Goal: Task Accomplishment & Management: Complete application form

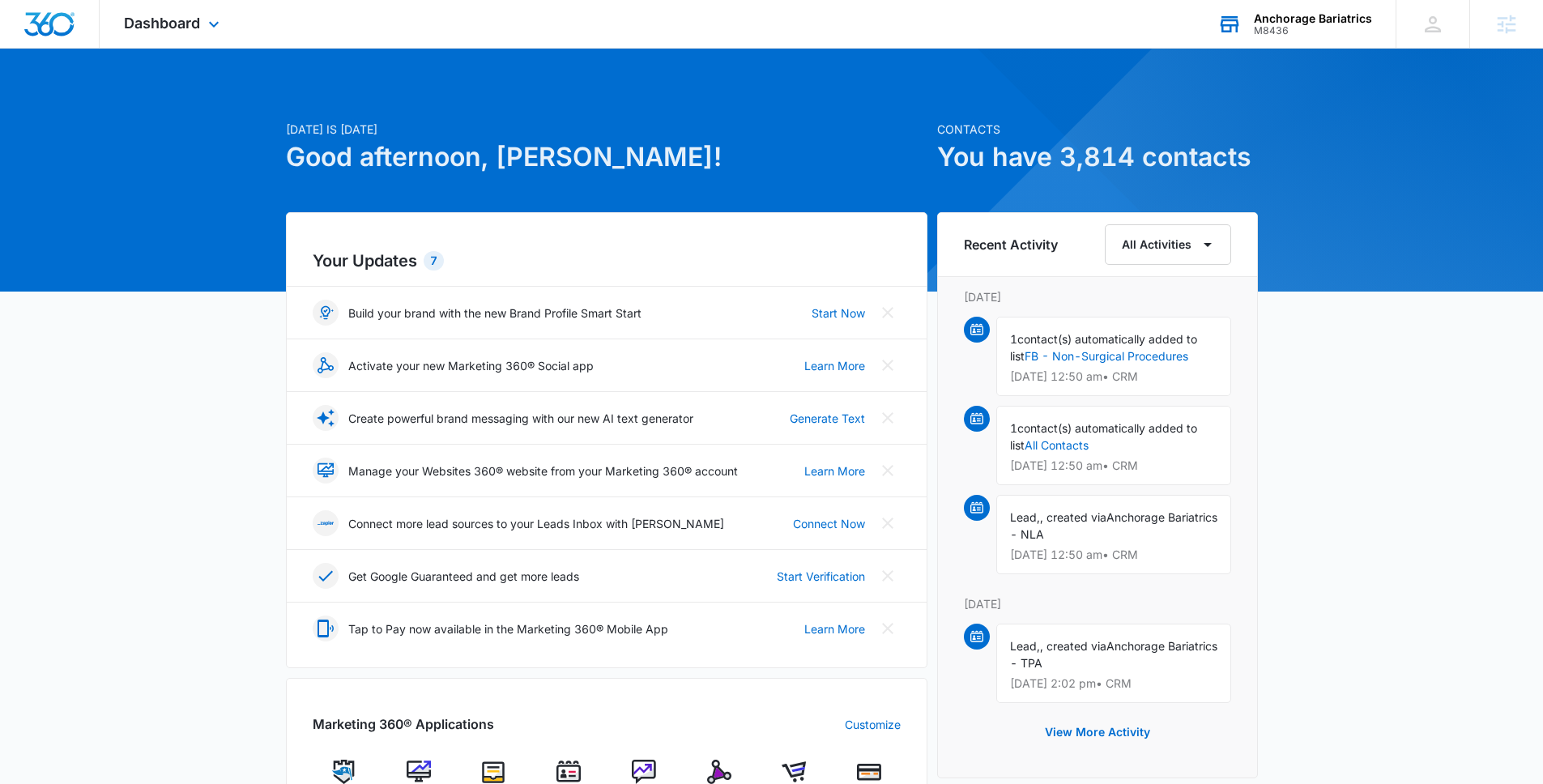
click at [1269, 47] on div "Anchorage Bariatrics M8436 Your Accounts View All" at bounding box center [1294, 24] width 203 height 48
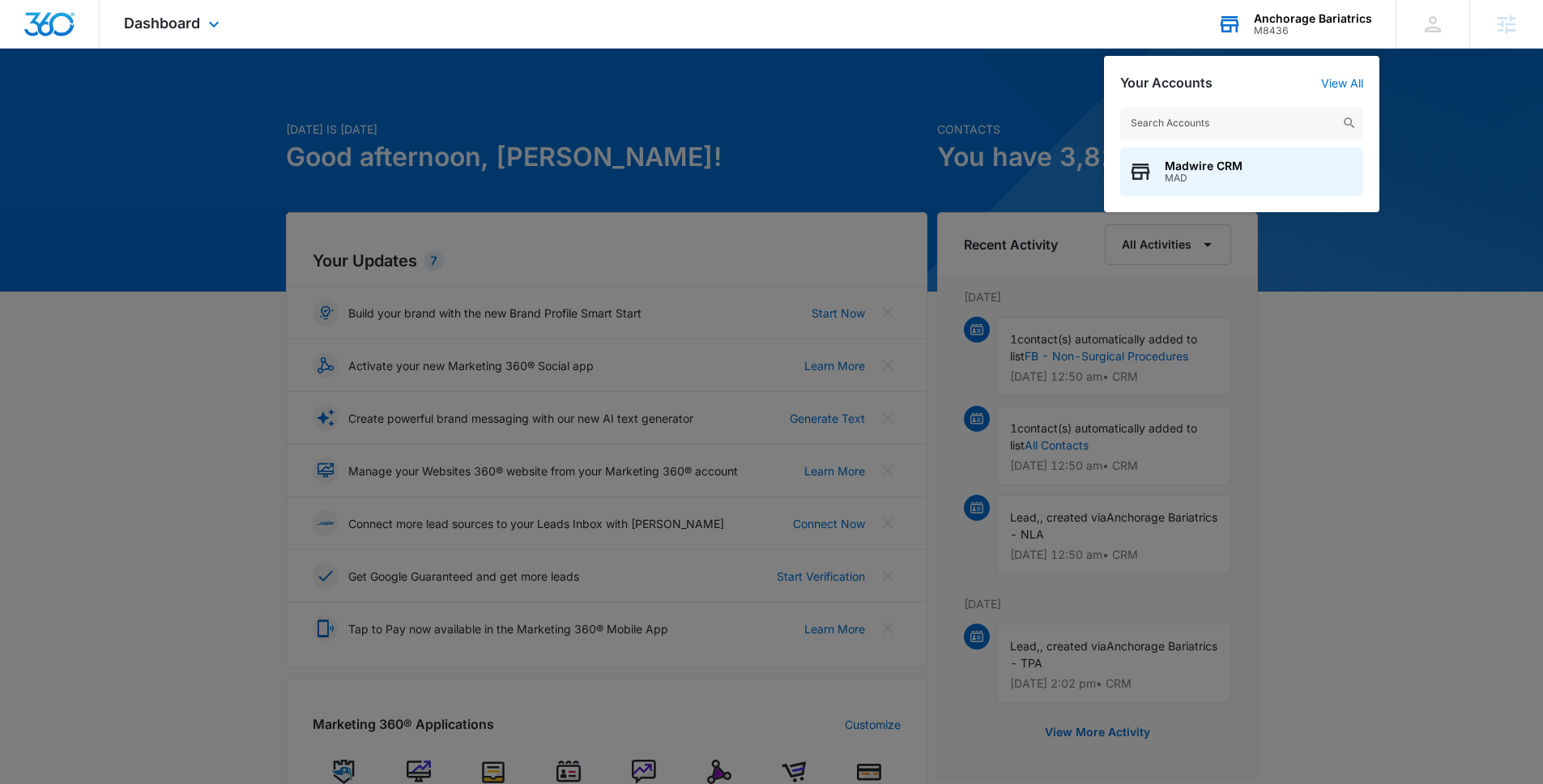
click at [1270, 39] on div "Anchorage Bariatrics M8436 Your Accounts View All Madwire CRM MAD" at bounding box center [1294, 24] width 203 height 48
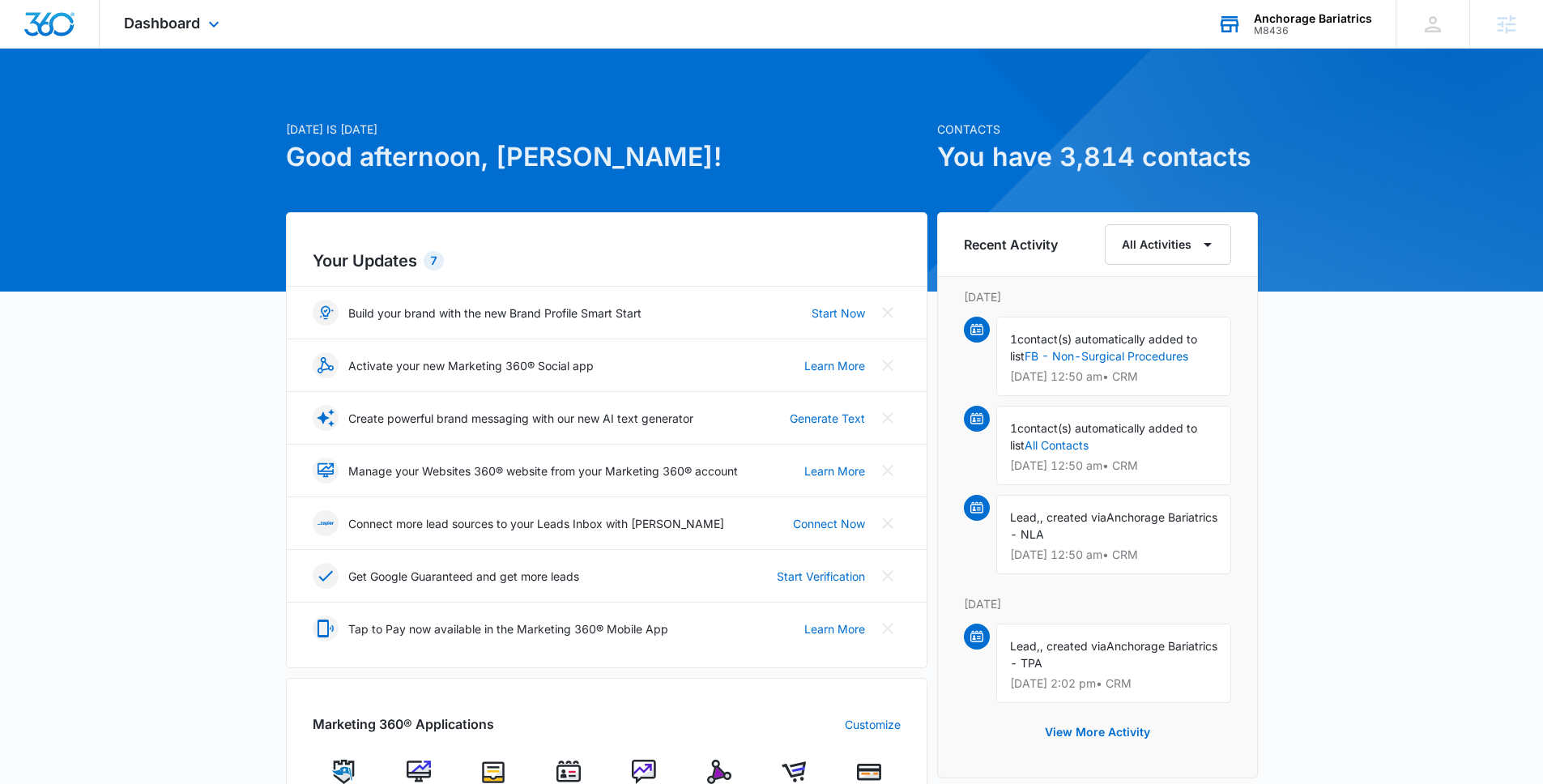
drag, startPoint x: 1272, startPoint y: 35, endPoint x: 1277, endPoint y: 87, distance: 52.2
click at [1272, 35] on div "M8436" at bounding box center [1313, 31] width 118 height 12
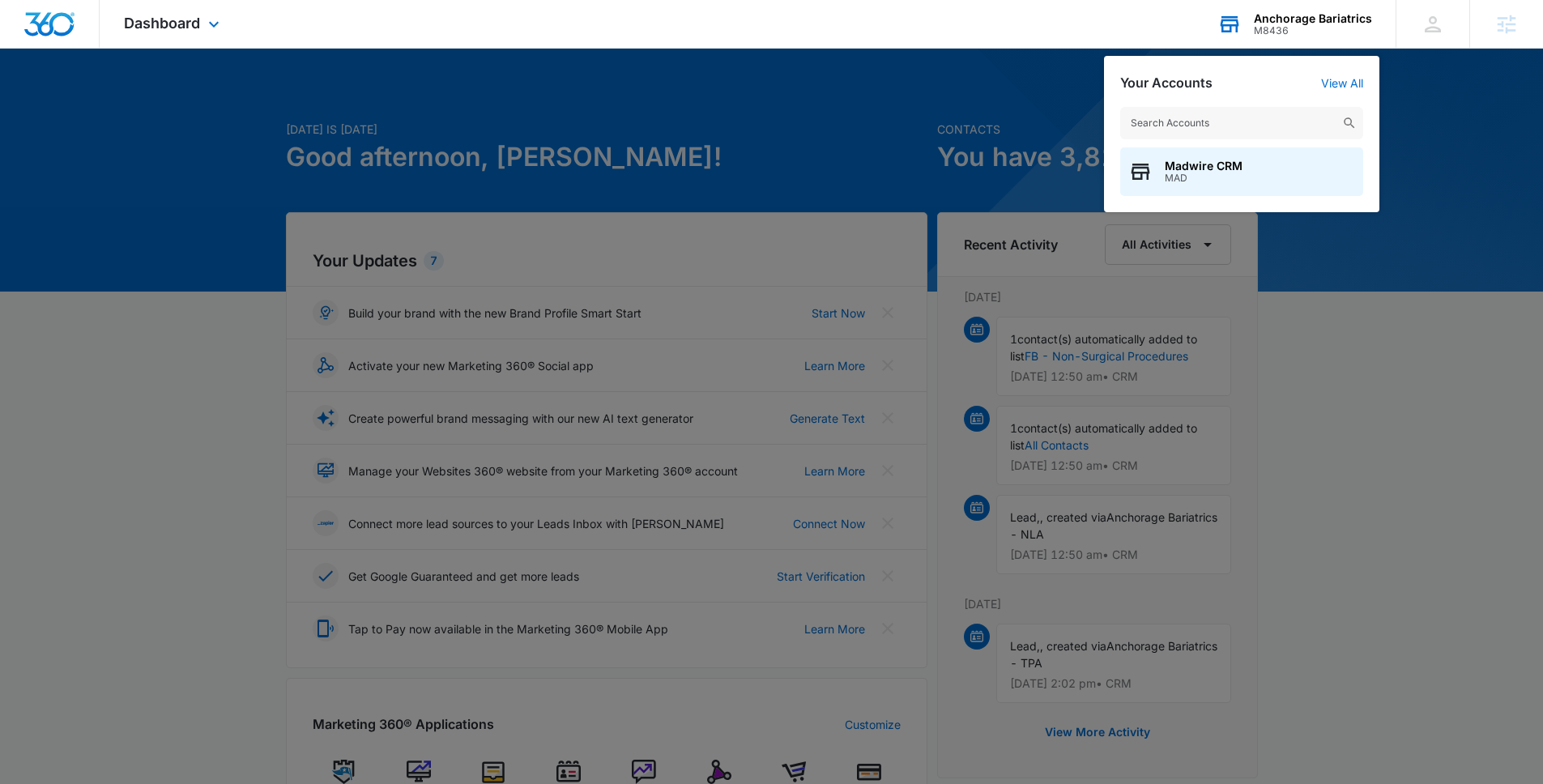
click at [1275, 115] on input "text" at bounding box center [1242, 122] width 243 height 32
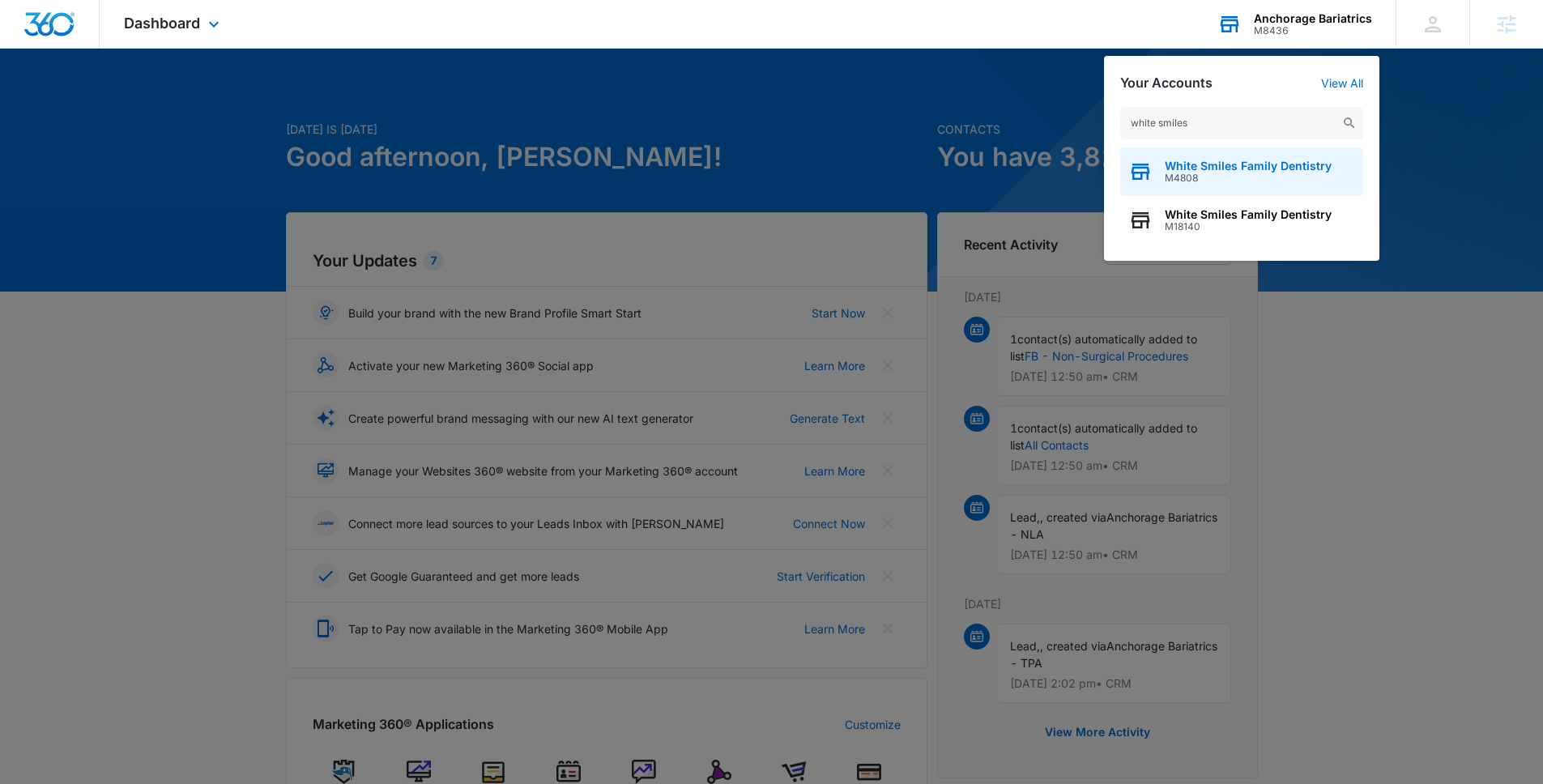
type input "white smiles"
click at [1291, 174] on span "M4808" at bounding box center [1248, 179] width 167 height 12
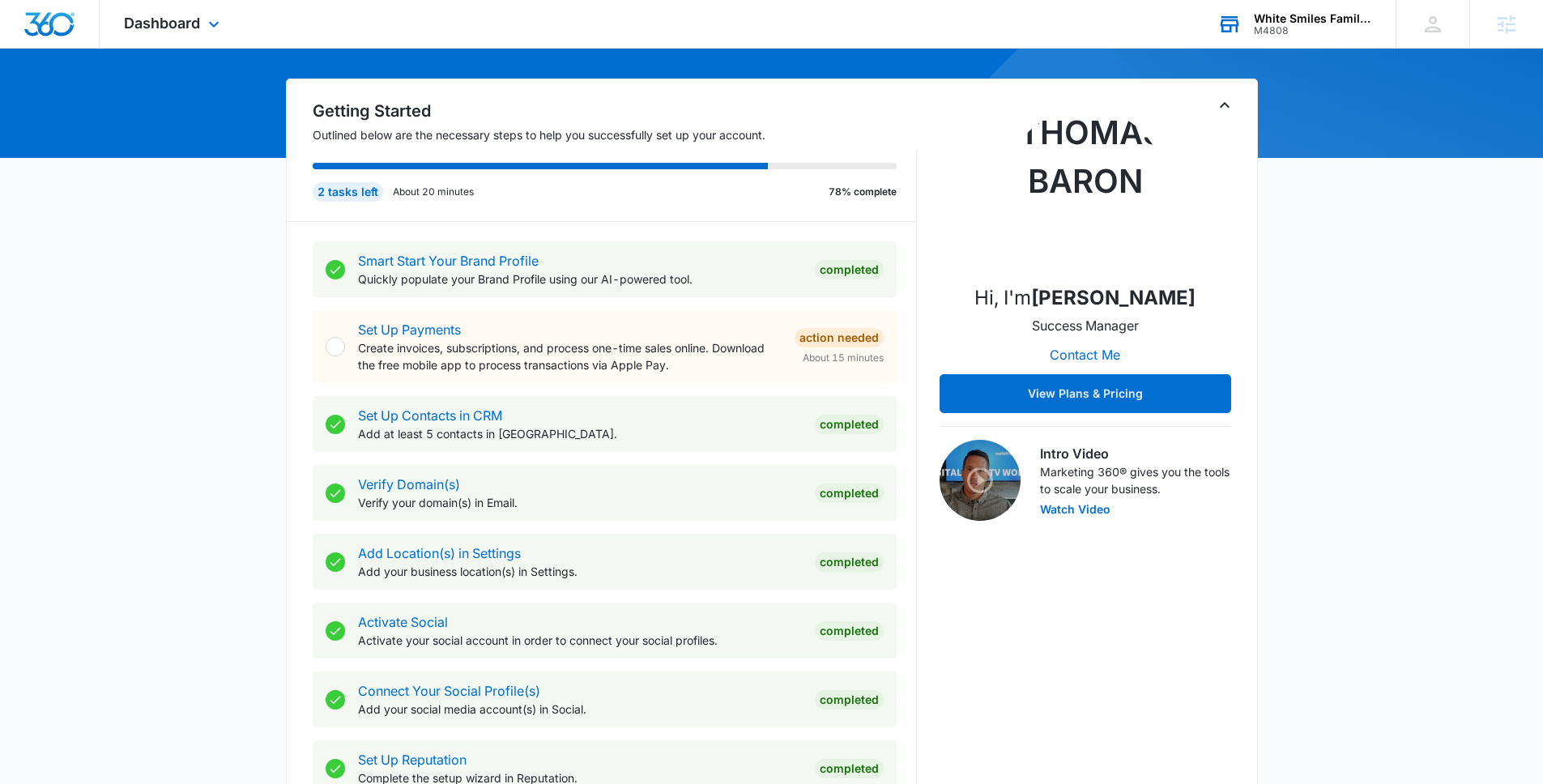
scroll to position [485, 0]
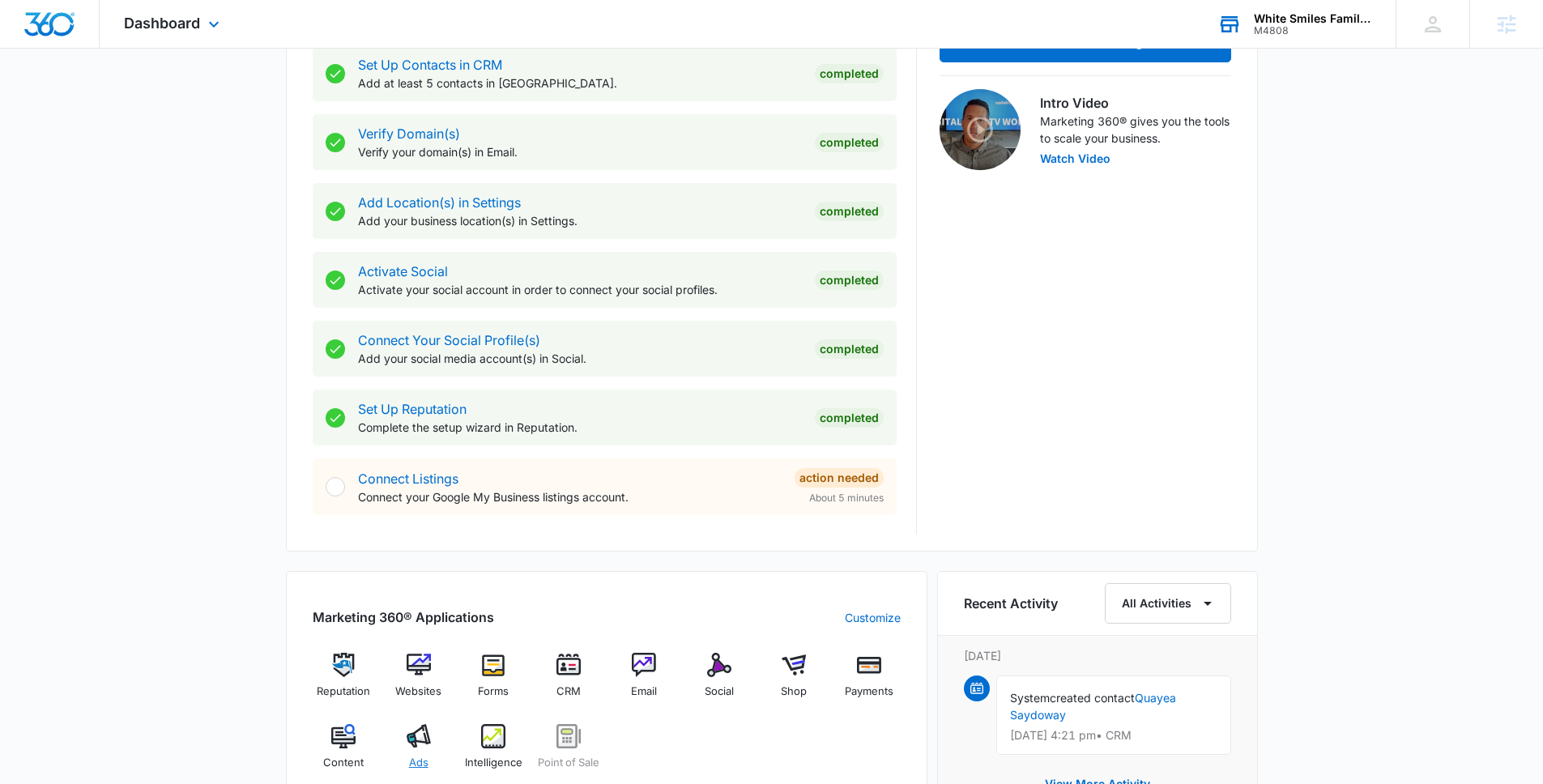
click at [419, 748] on div "Ads" at bounding box center [418, 753] width 62 height 59
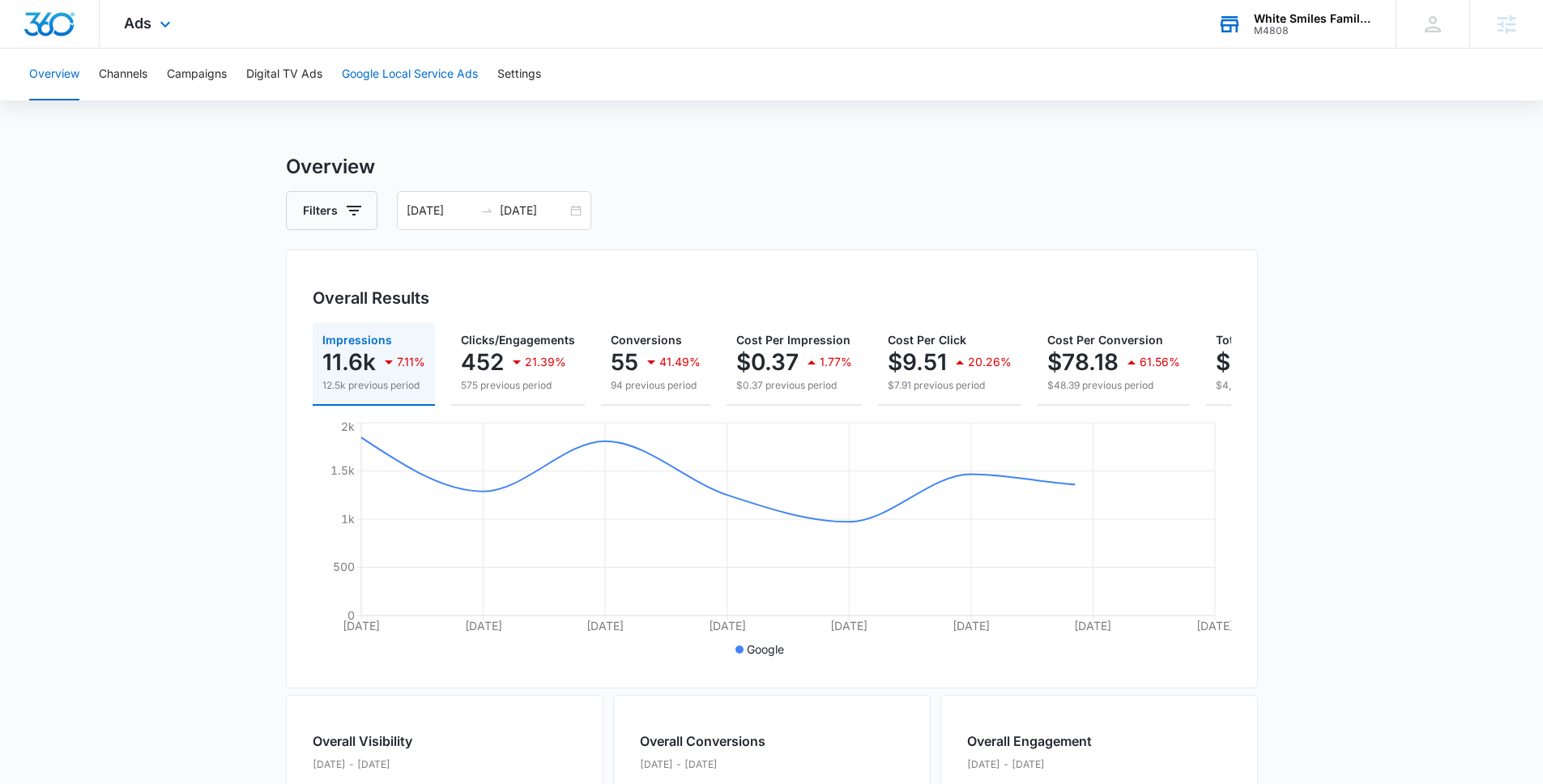
click at [391, 78] on button "Google Local Service Ads" at bounding box center [410, 74] width 137 height 52
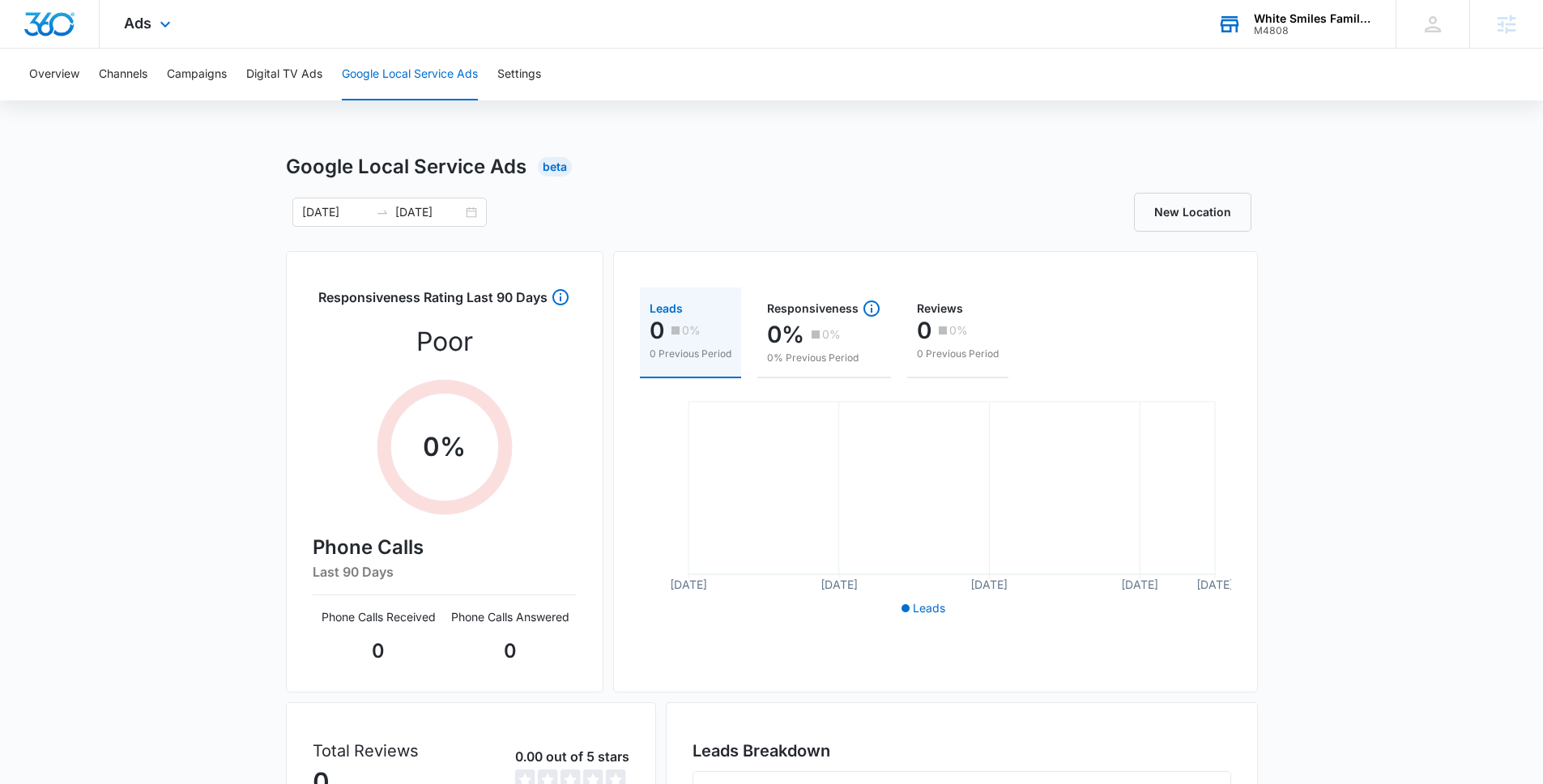
click at [1287, 218] on div "Google Local Service Ads Beta 08/26/2025 09/02/2025 New Location Responsiveness…" at bounding box center [771, 573] width 1543 height 843
click at [1170, 207] on link "New Location" at bounding box center [1193, 212] width 117 height 39
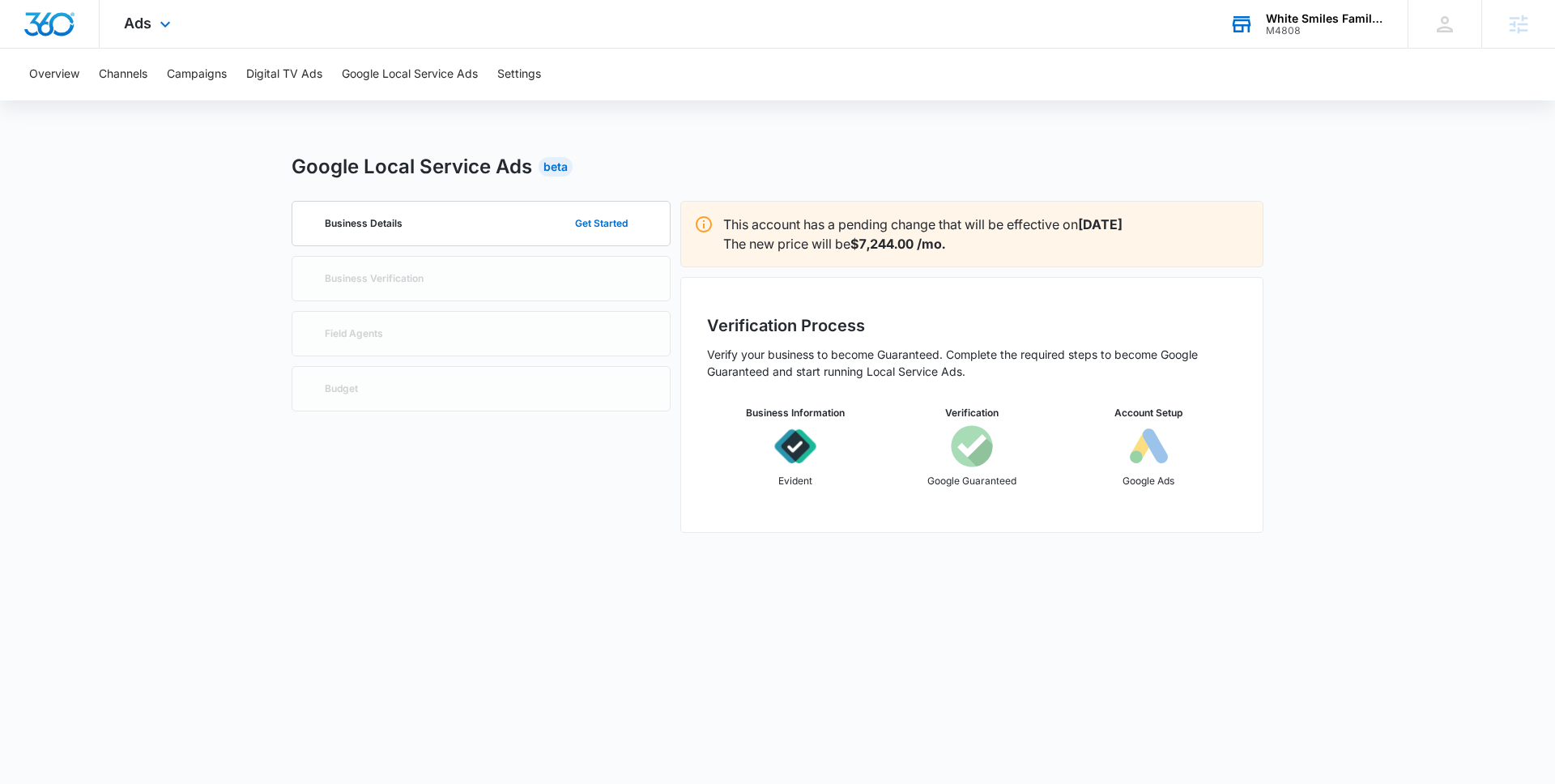
click at [711, 227] on icon at bounding box center [704, 224] width 17 height 17
drag, startPoint x: 711, startPoint y: 227, endPoint x: 1039, endPoint y: 259, distance: 329.6
click at [1039, 259] on div "This account has a pending change that will be effective on Sep 24 The new pric…" at bounding box center [972, 234] width 583 height 66
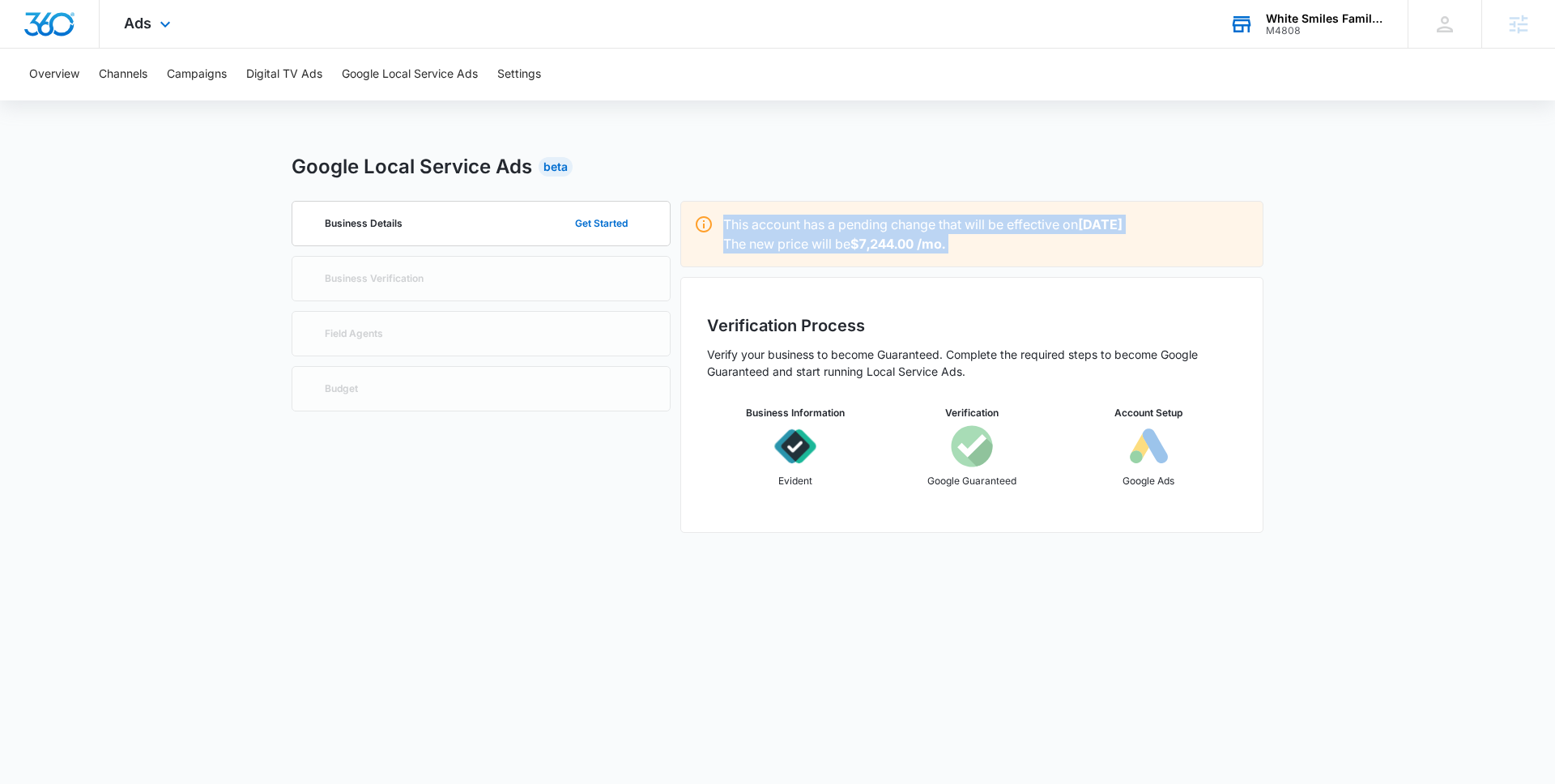
drag, startPoint x: 1039, startPoint y: 259, endPoint x: 677, endPoint y: 222, distance: 363.9
click at [681, 223] on div "This account has a pending change that will be effective on Sep 24 The new pric…" at bounding box center [972, 234] width 583 height 66
click at [677, 222] on div "Business Details Get Started Business Verification Field Agents Budget This acc…" at bounding box center [778, 366] width 972 height 332
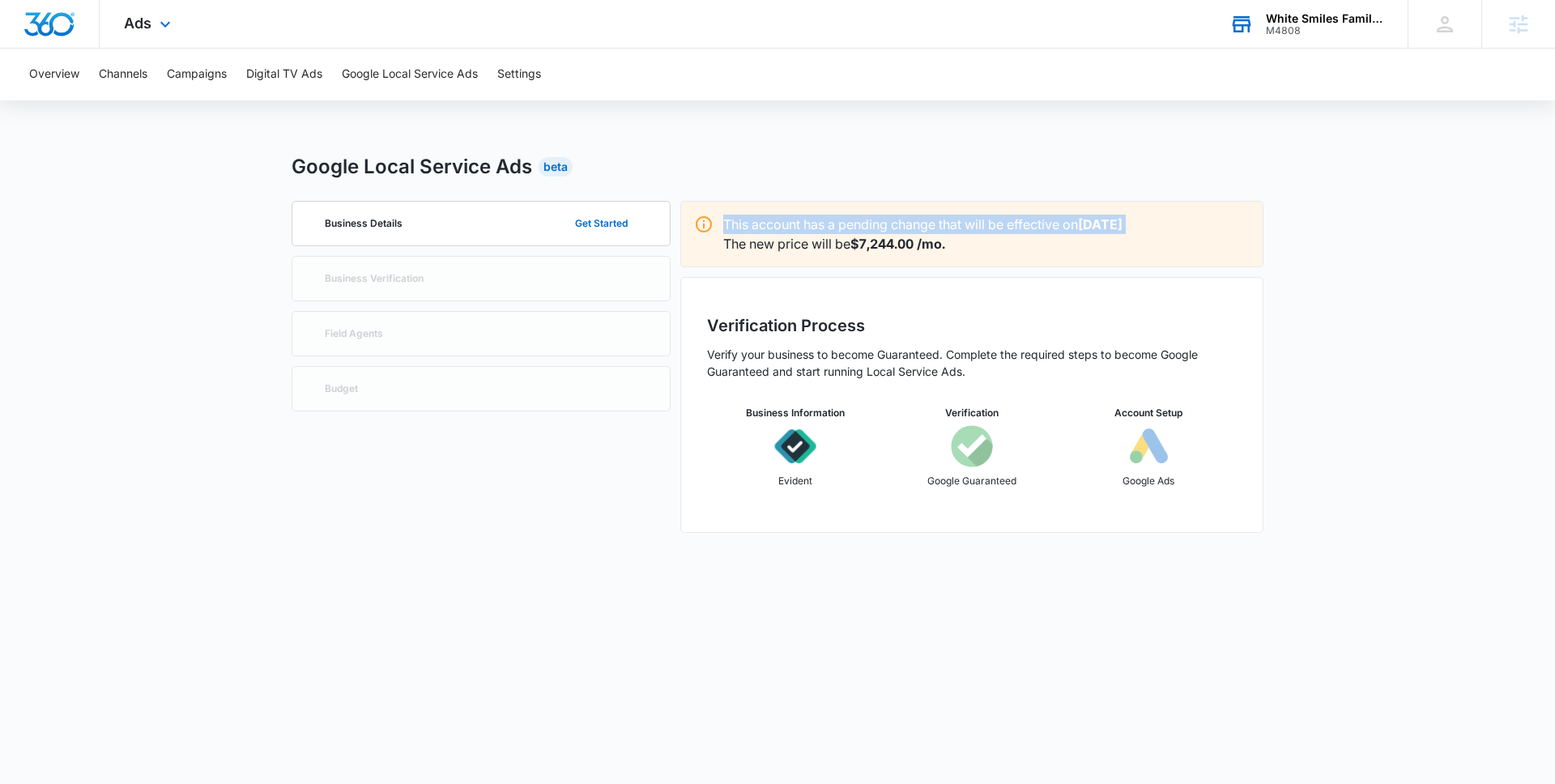
click at [677, 222] on div "Business Details Get Started Business Verification Field Agents Budget This acc…" at bounding box center [778, 366] width 972 height 332
drag, startPoint x: 677, startPoint y: 222, endPoint x: 1066, endPoint y: 267, distance: 391.6
click at [1062, 267] on div "Business Details Get Started Business Verification Field Agents Budget This acc…" at bounding box center [778, 366] width 972 height 332
click at [1083, 264] on div "This account has a pending change that will be effective on Sep 24 The new pric…" at bounding box center [972, 234] width 583 height 66
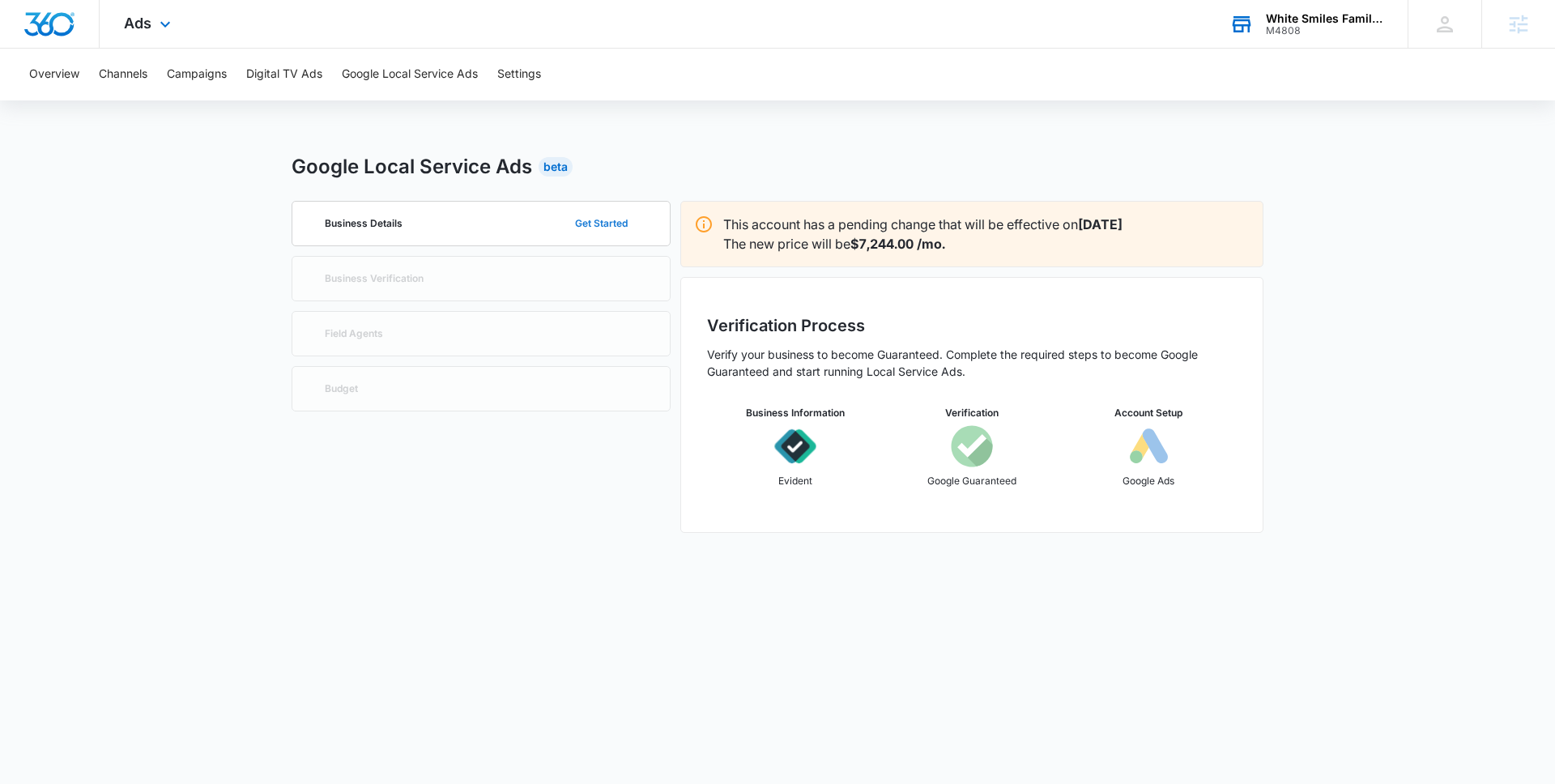
click at [625, 225] on button "Get Started" at bounding box center [601, 223] width 85 height 39
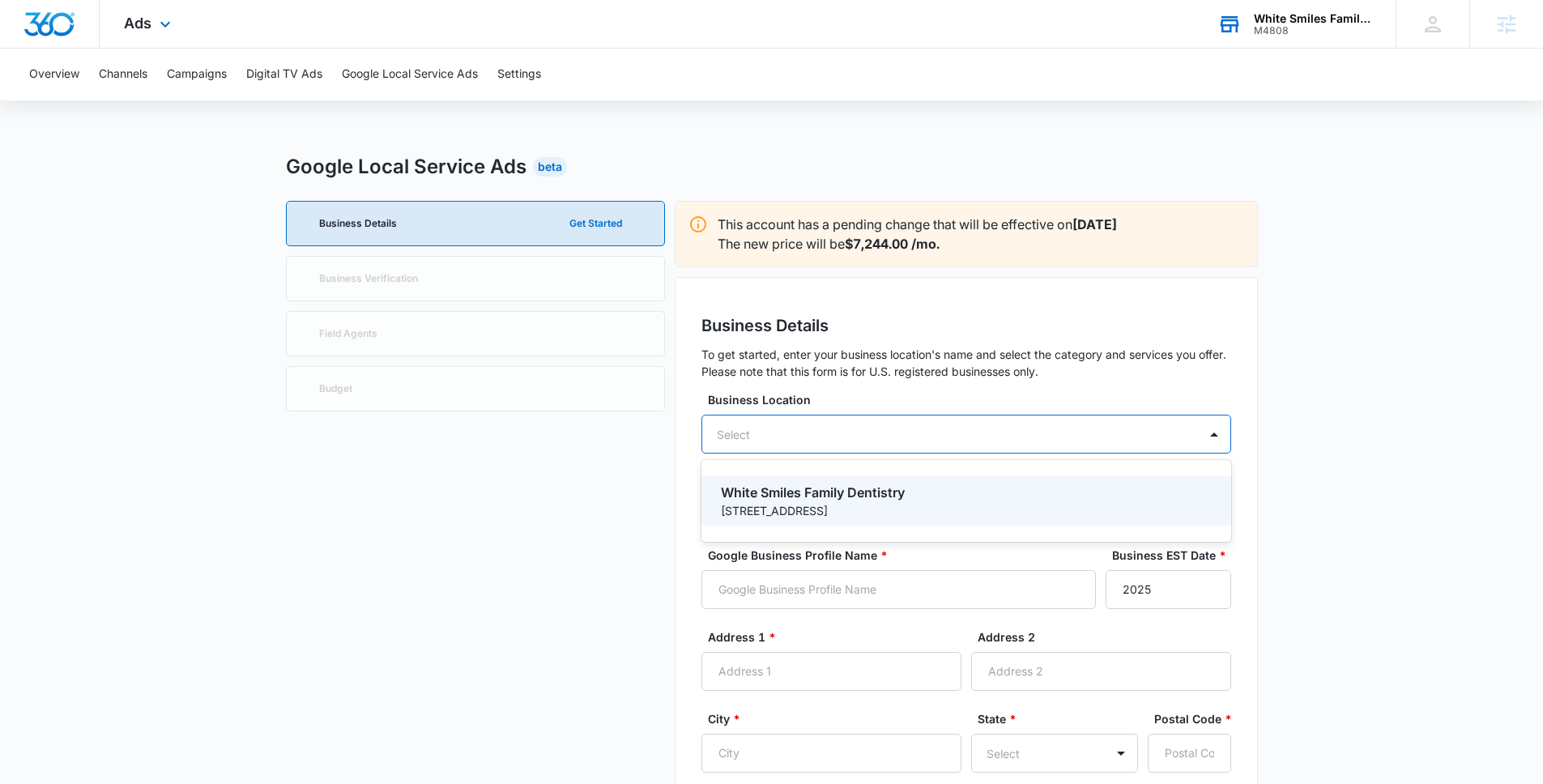
click at [837, 417] on div "Select" at bounding box center [966, 433] width 530 height 39
click at [863, 504] on p "6563 Laketowne Pl." at bounding box center [966, 510] width 488 height 17
type input "White Smiles Family Dentistry"
type input "6563 Laketowne Pl."
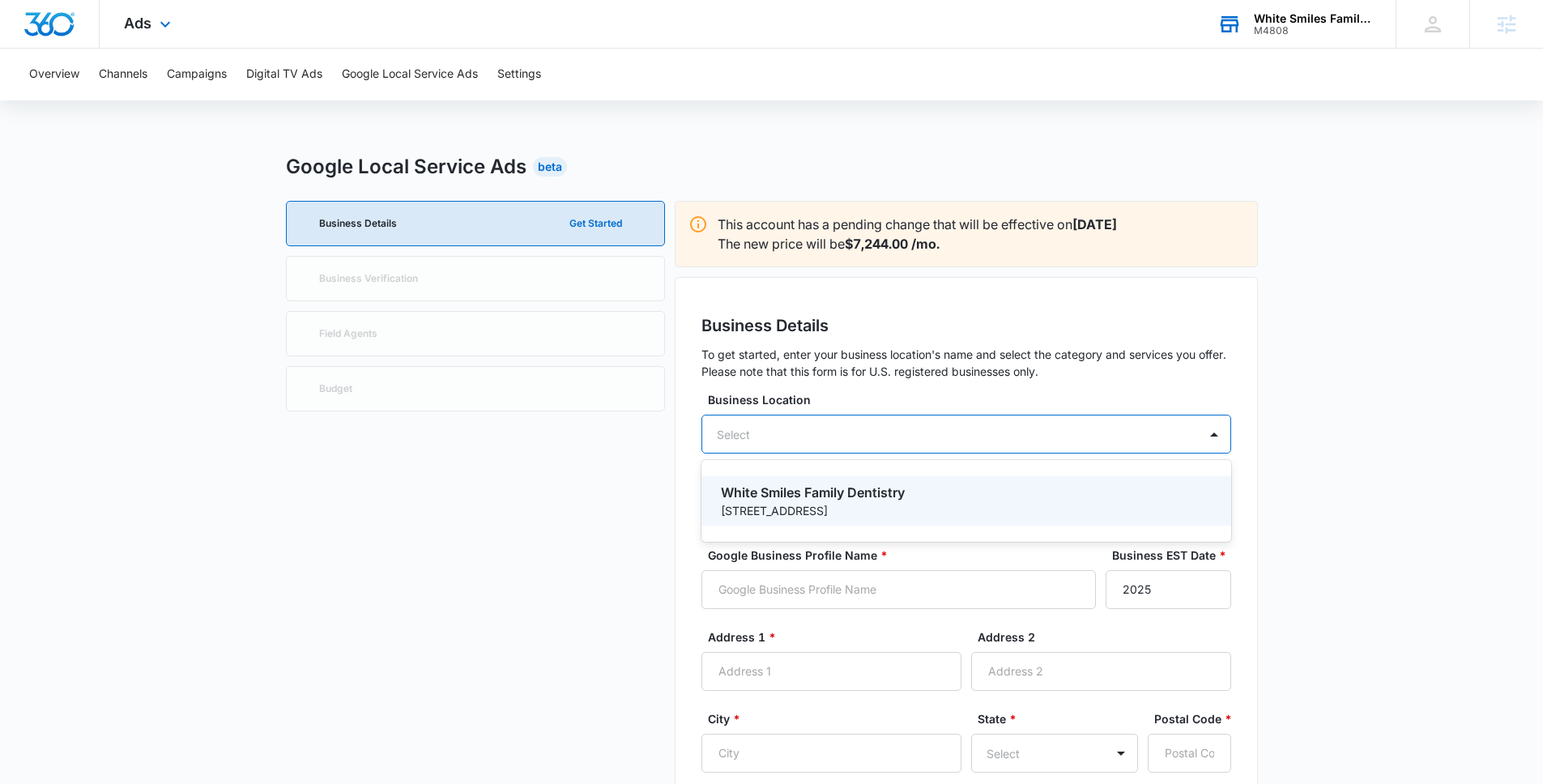
type input "Albertville"
type input "55301"
type input "7635153615"
type input "http://www.whitesmilesalbertville.com/"
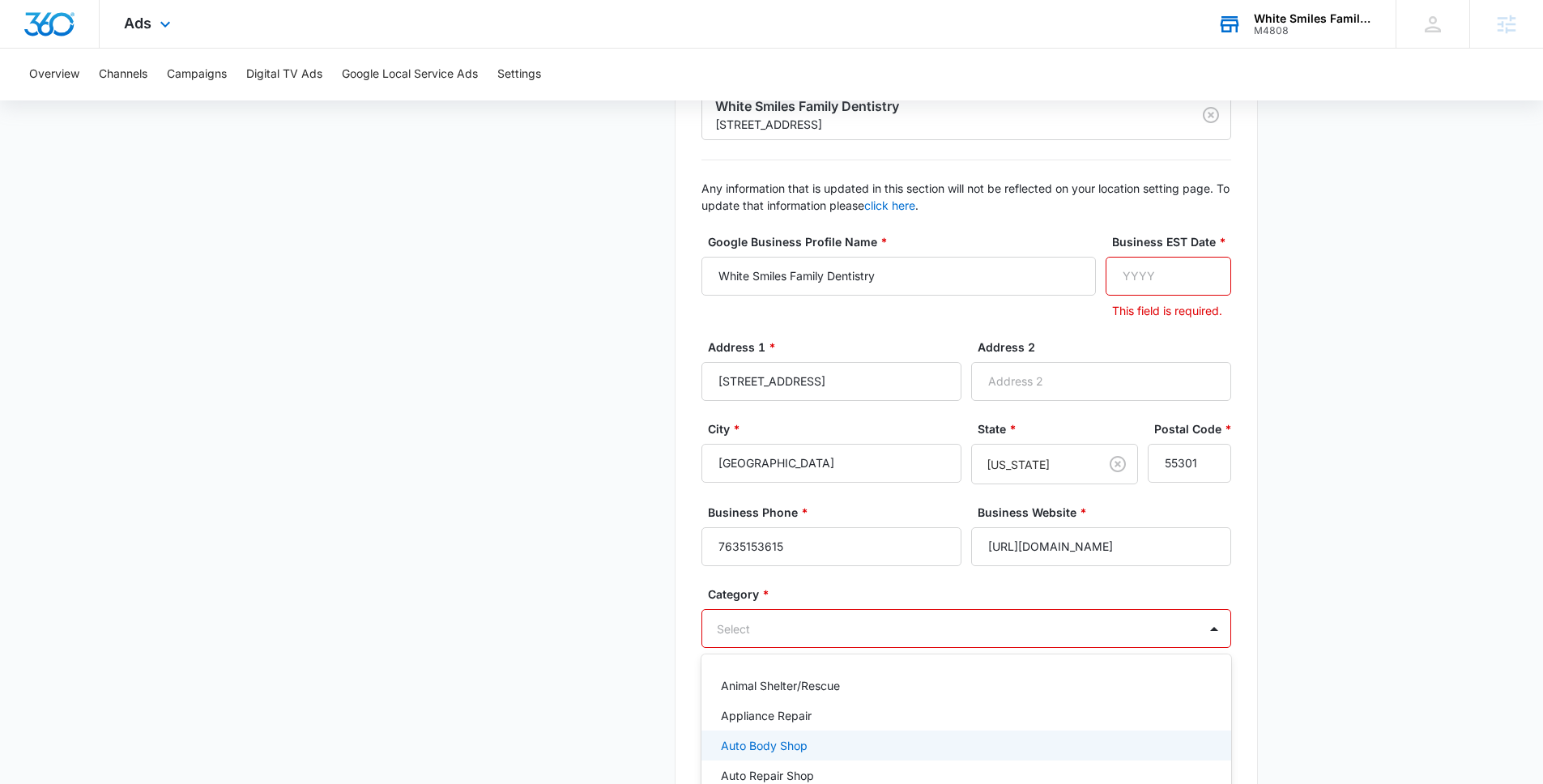
scroll to position [450, 0]
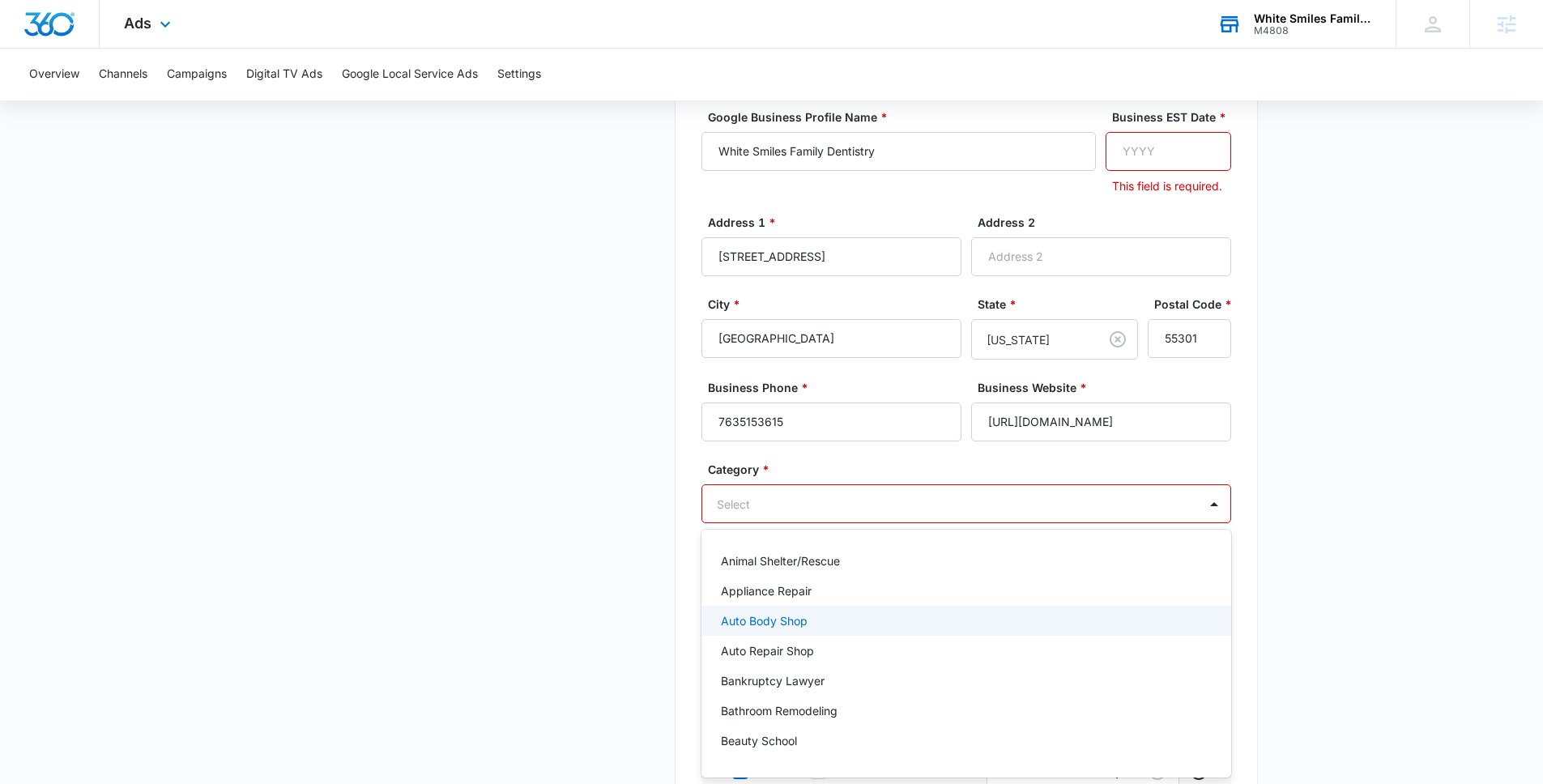
click at [1128, 523] on div "Auto Body Shop, 3 of 79. 79 results available. Use Up and Down to choose option…" at bounding box center [966, 504] width 530 height 39
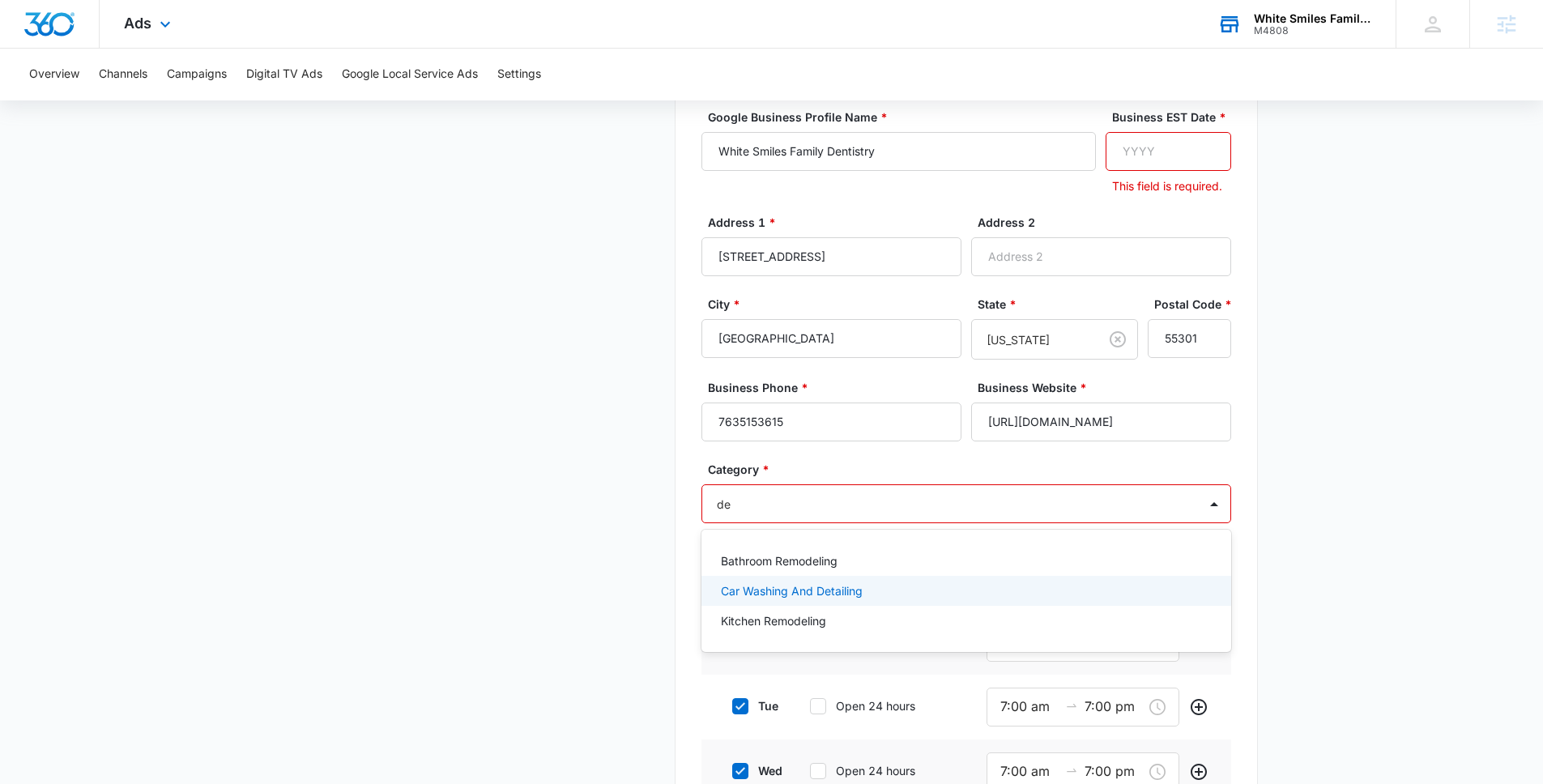
type input "d"
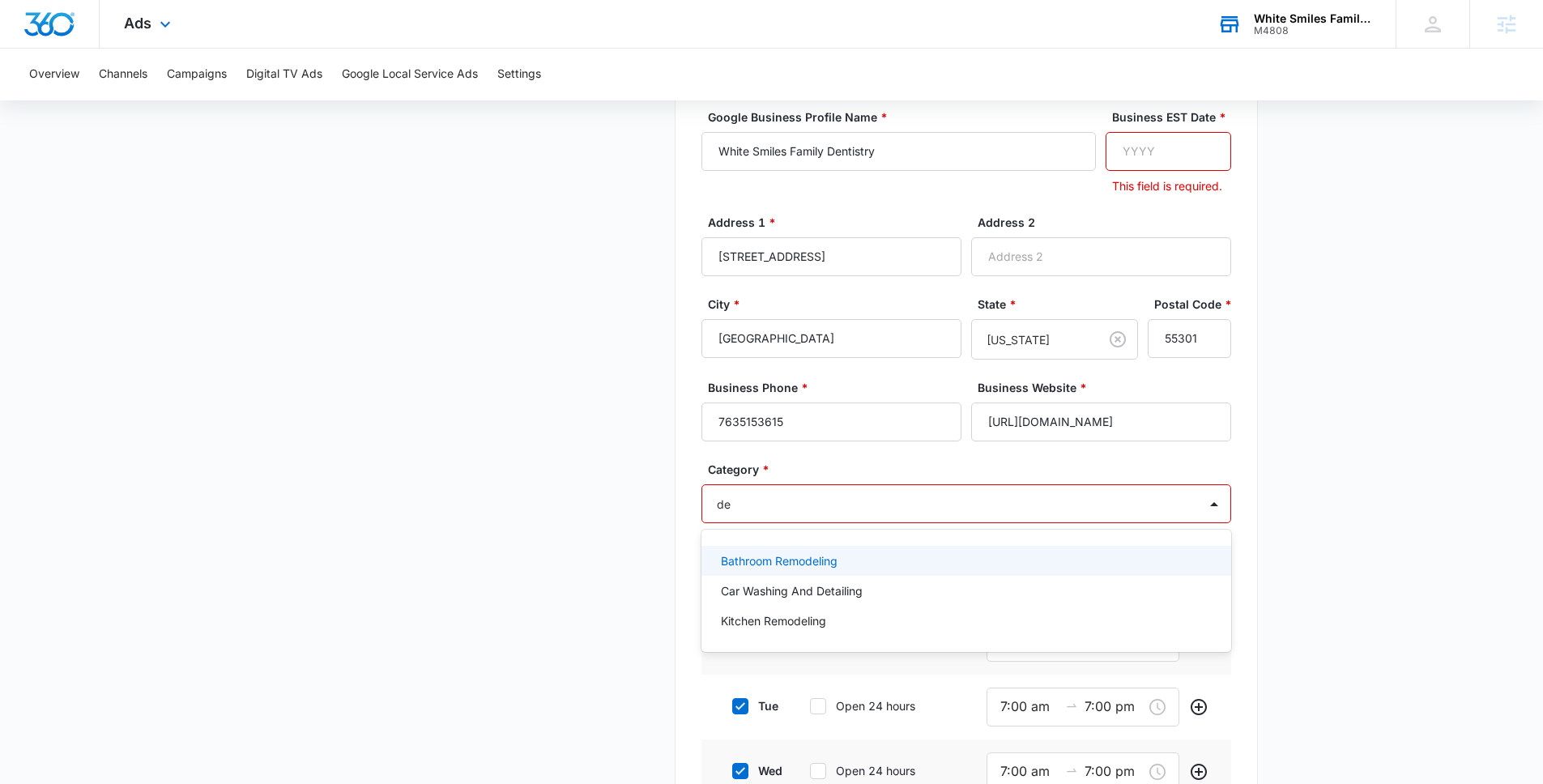
type input "d"
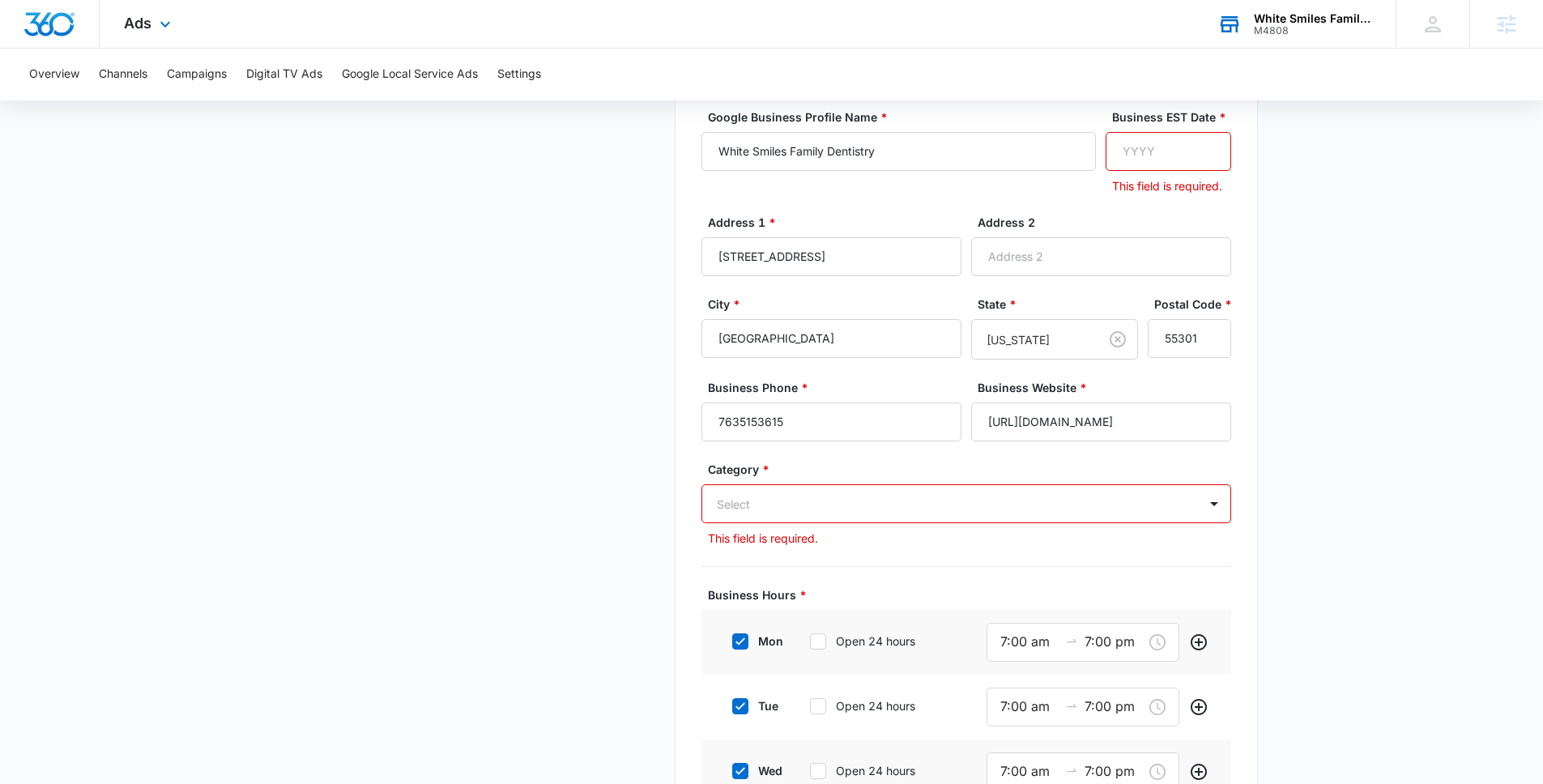
click at [882, 514] on div "Select" at bounding box center [950, 504] width 496 height 36
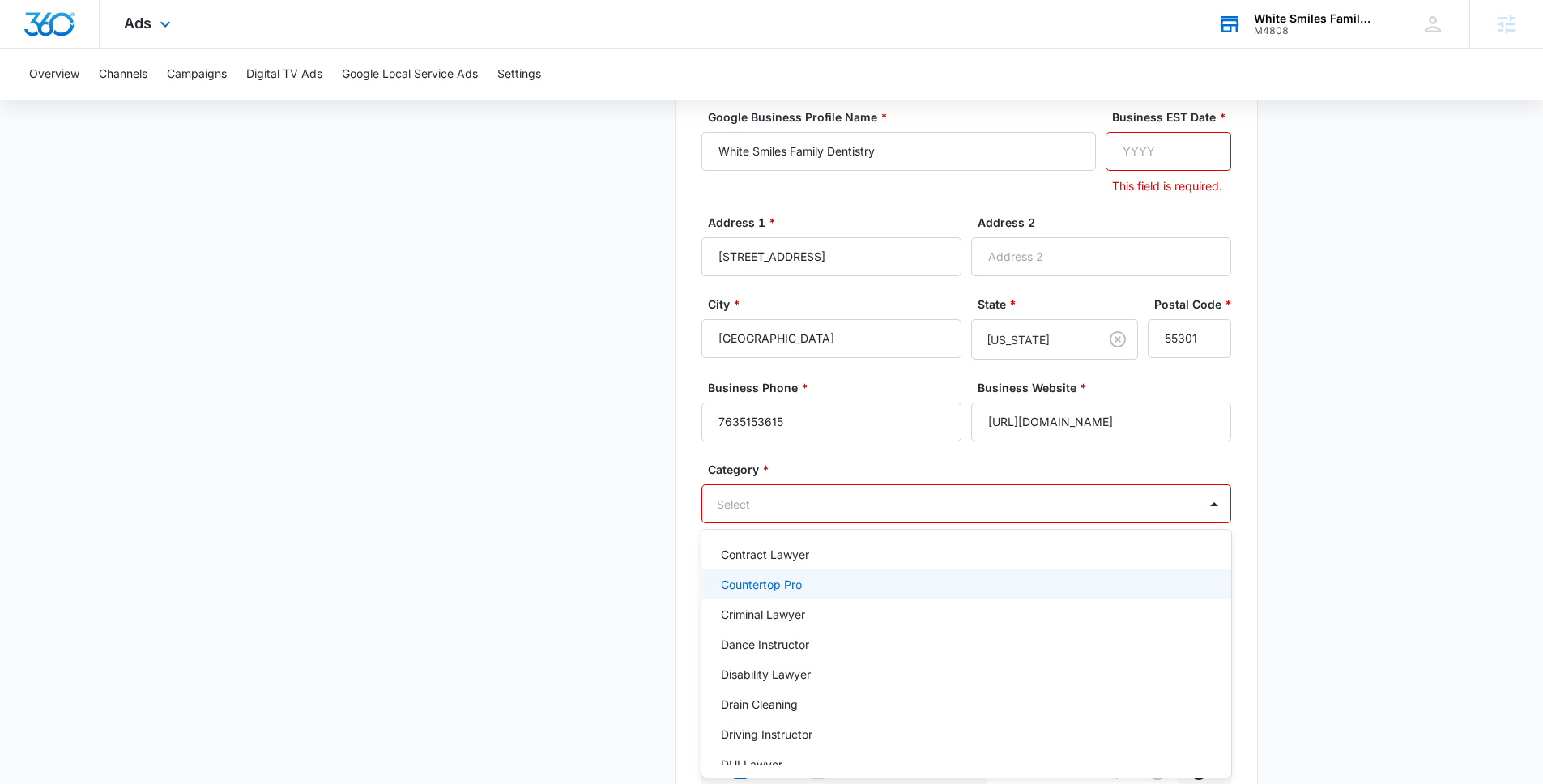
scroll to position [600, 0]
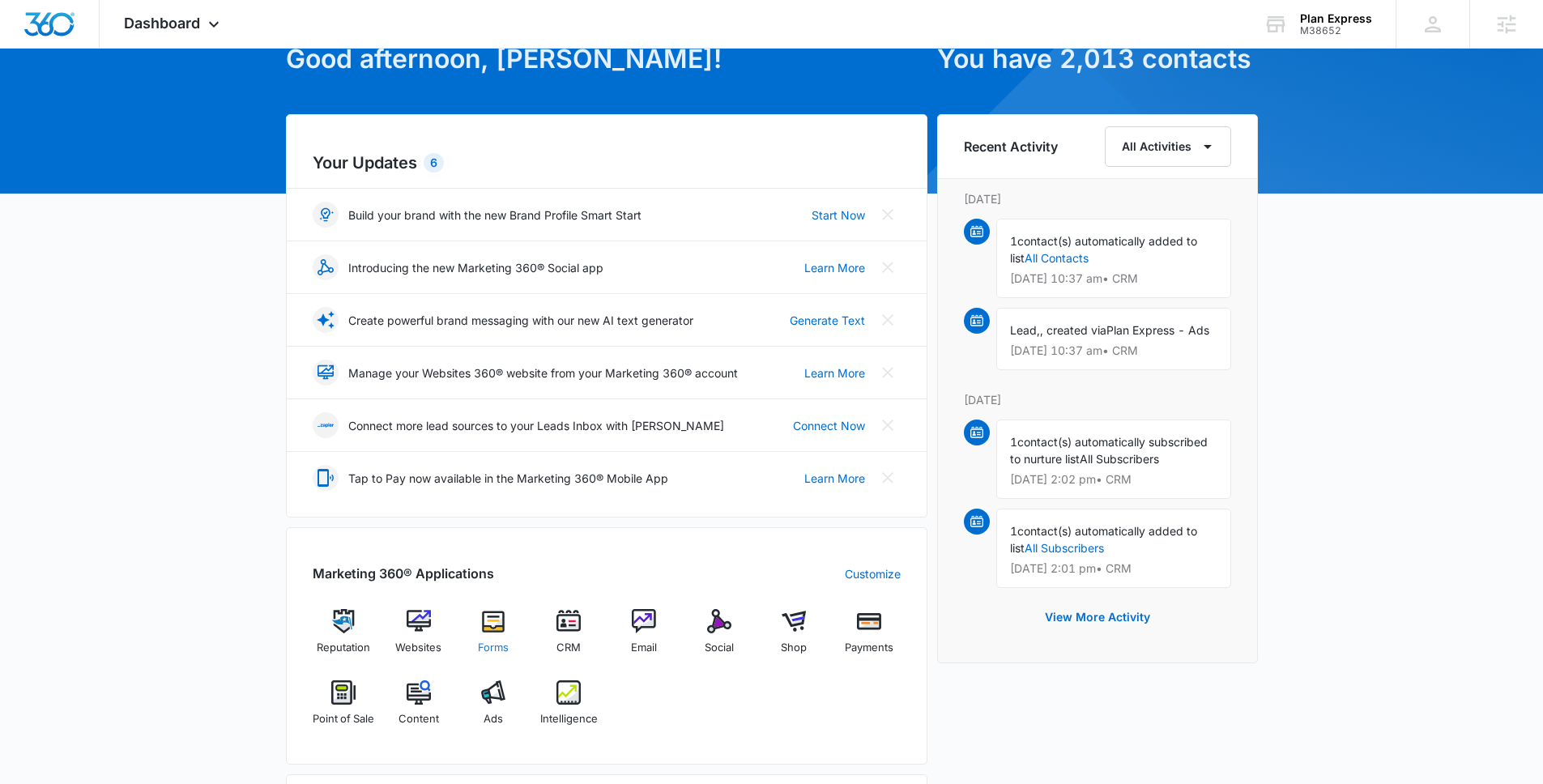
scroll to position [155, 0]
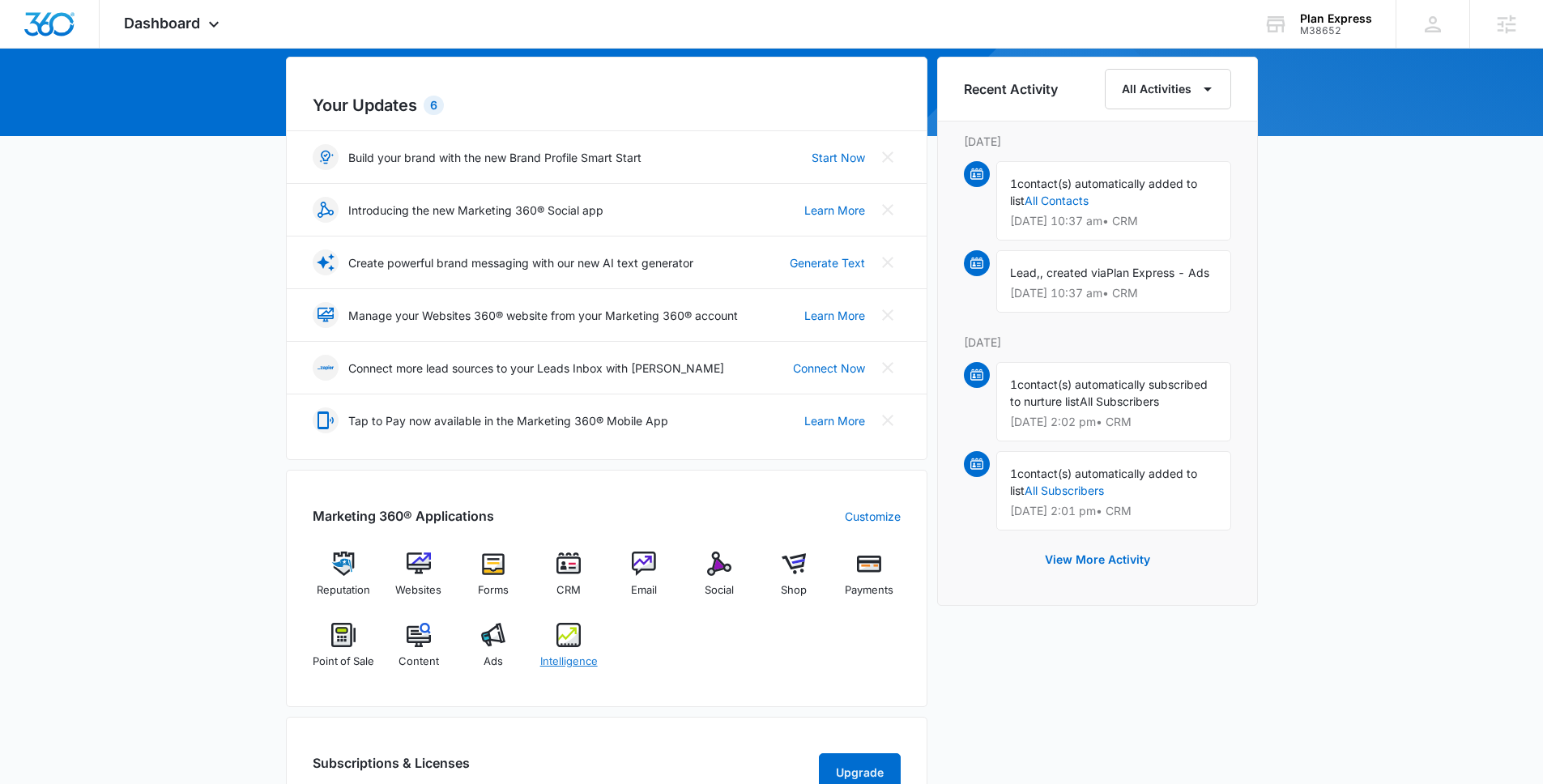
click at [577, 647] on div "Intelligence" at bounding box center [568, 652] width 62 height 59
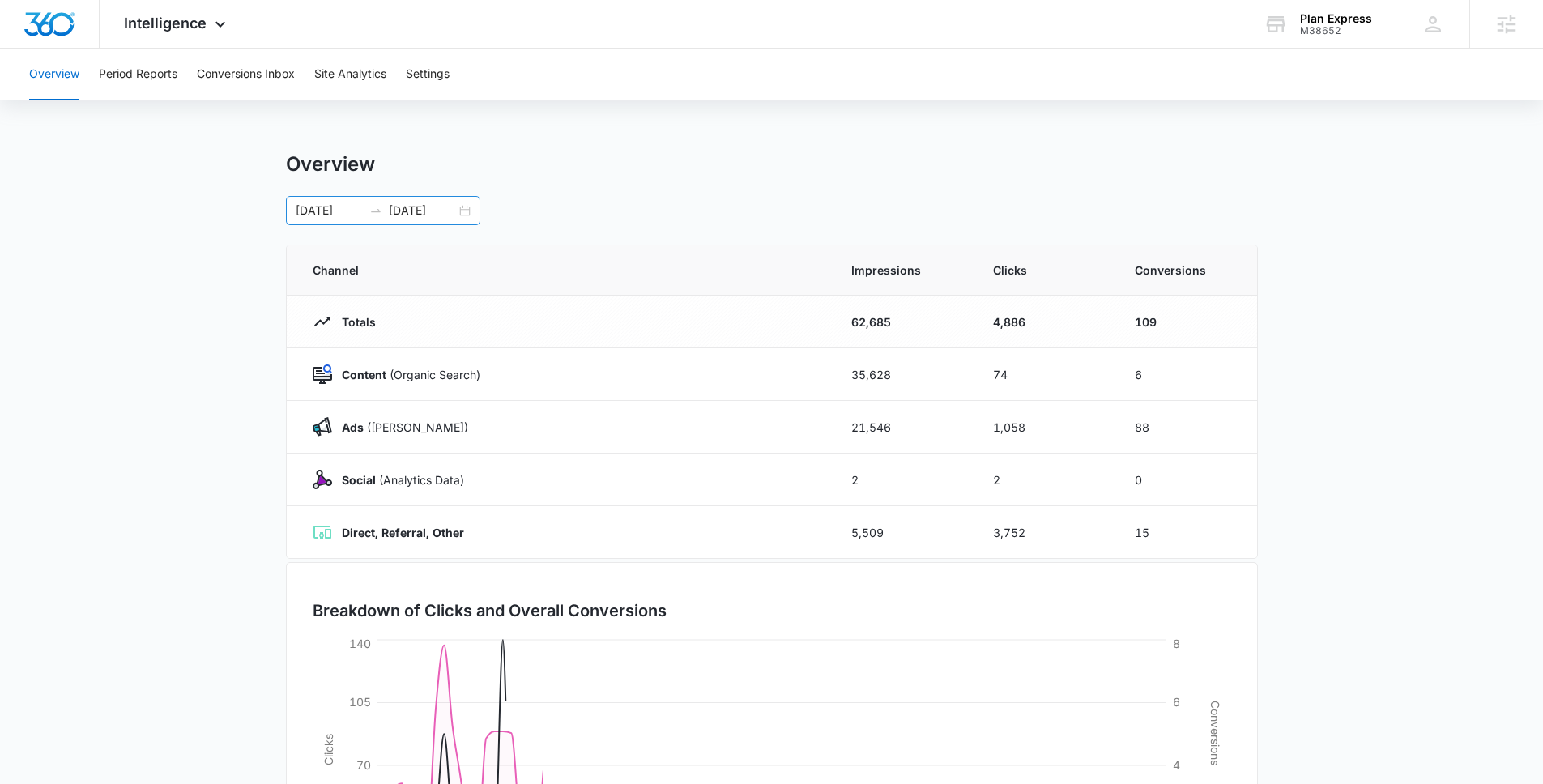
click at [433, 218] on input "[DATE]" at bounding box center [422, 211] width 67 height 18
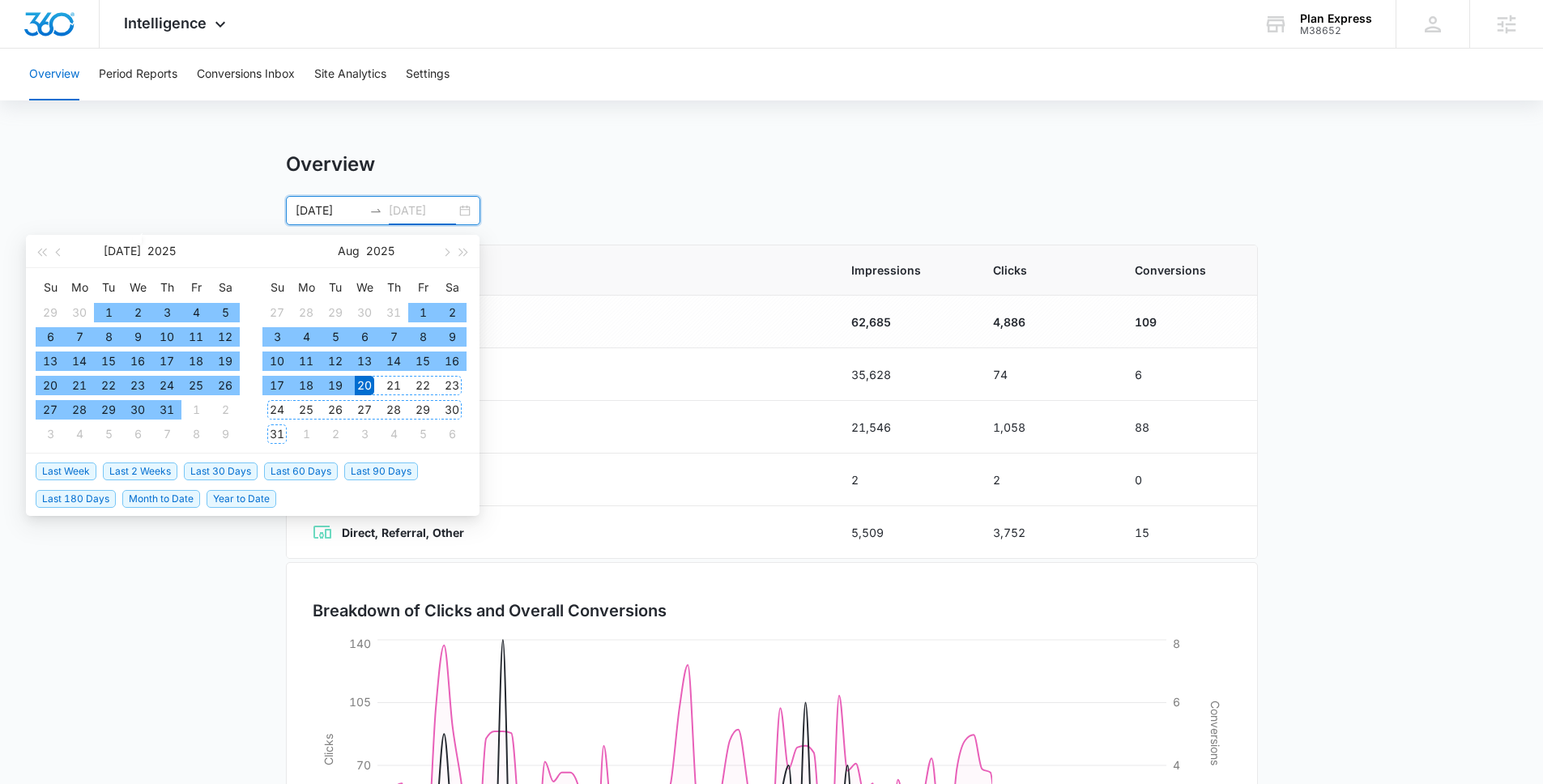
type input "[DATE]"
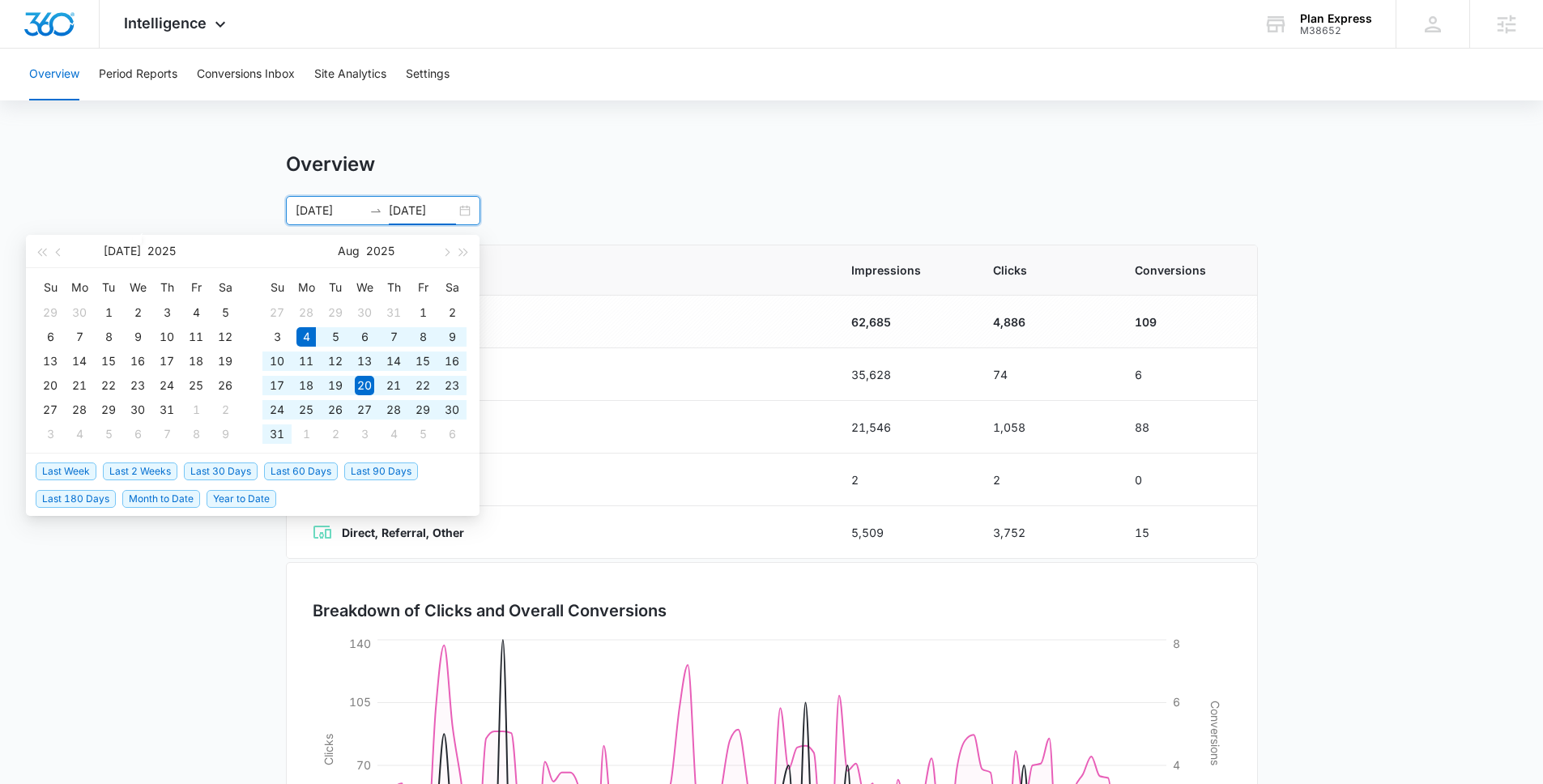
click at [238, 471] on span "Last 30 Days" at bounding box center [220, 471] width 74 height 18
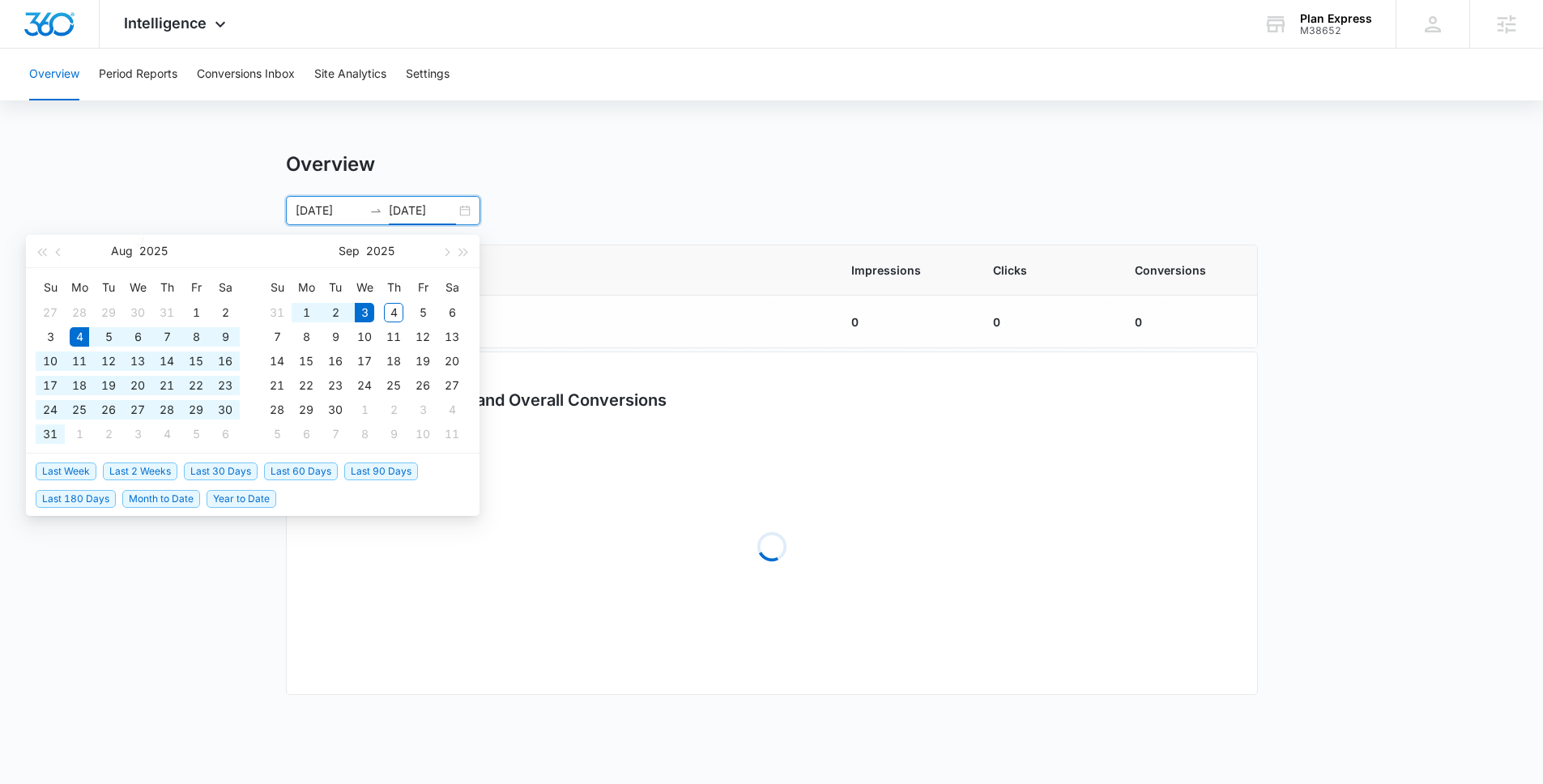
type input "[DATE]"
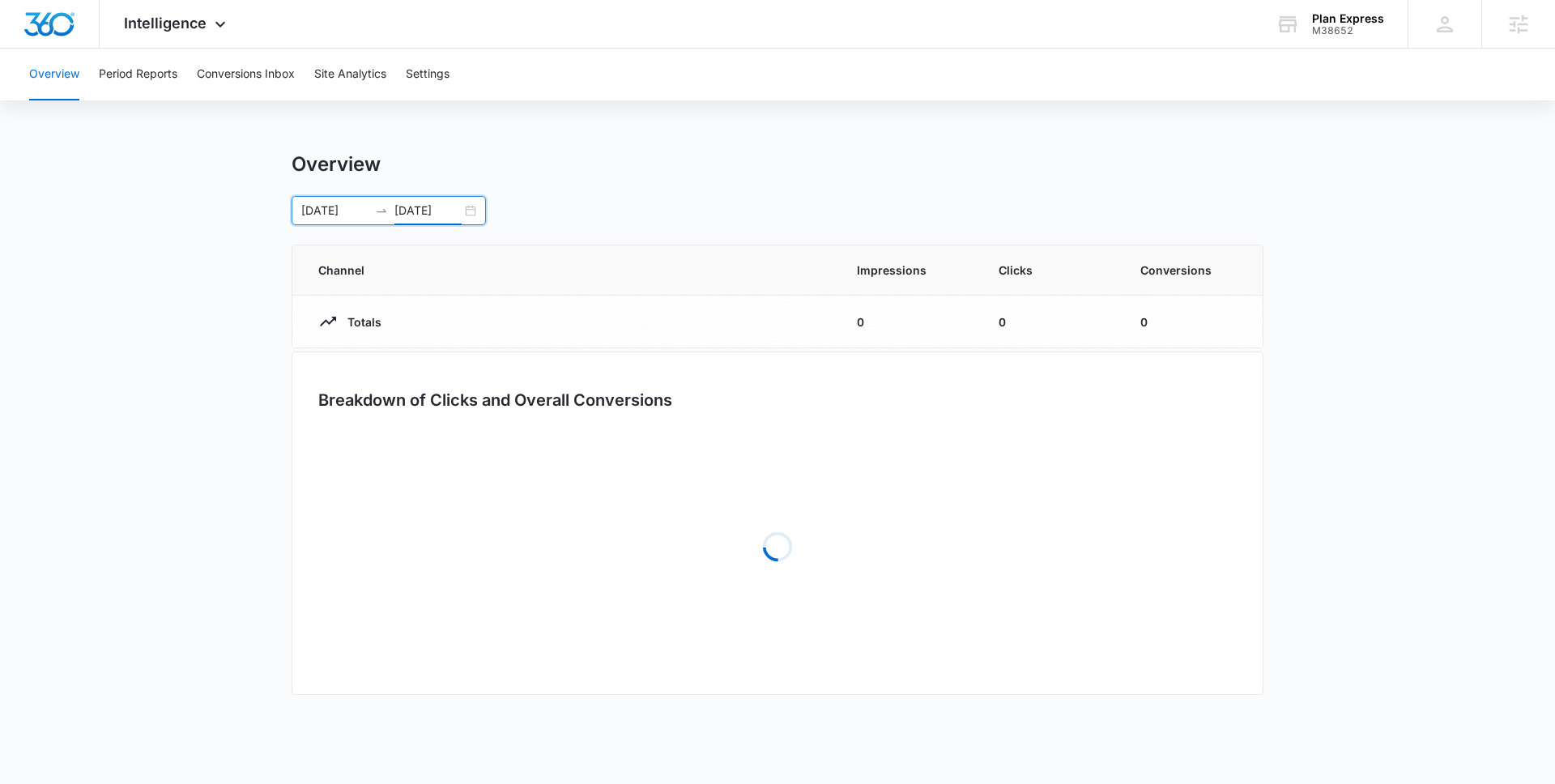
click at [148, 226] on main "Overview [DATE] [DATE] [DATE] Su Mo Tu We Th Fr Sa 27 28 29 30 31 1 2 3 4 5 6 7…" at bounding box center [778, 435] width 1555 height 566
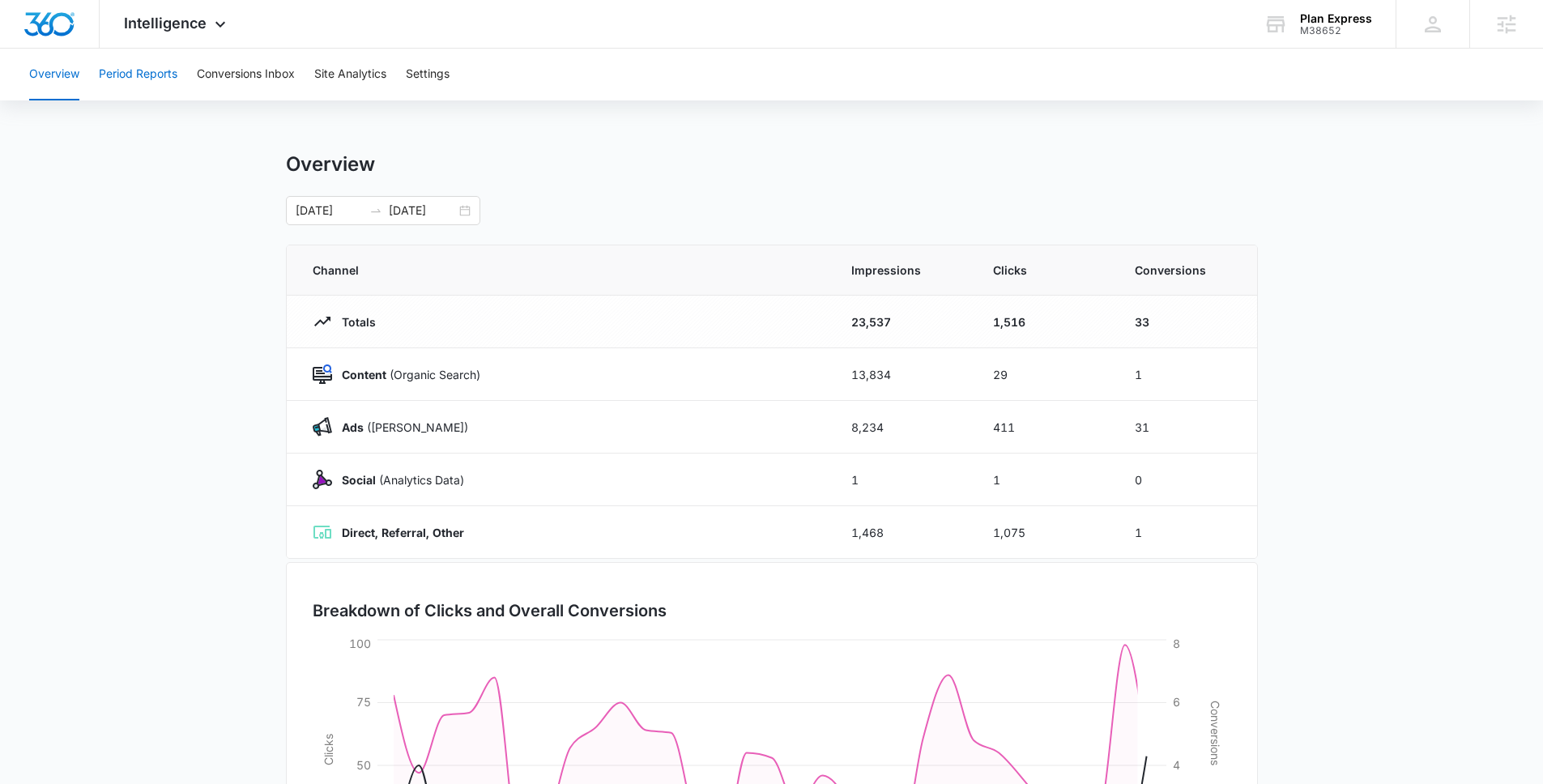
click at [155, 79] on button "Period Reports" at bounding box center [137, 74] width 79 height 52
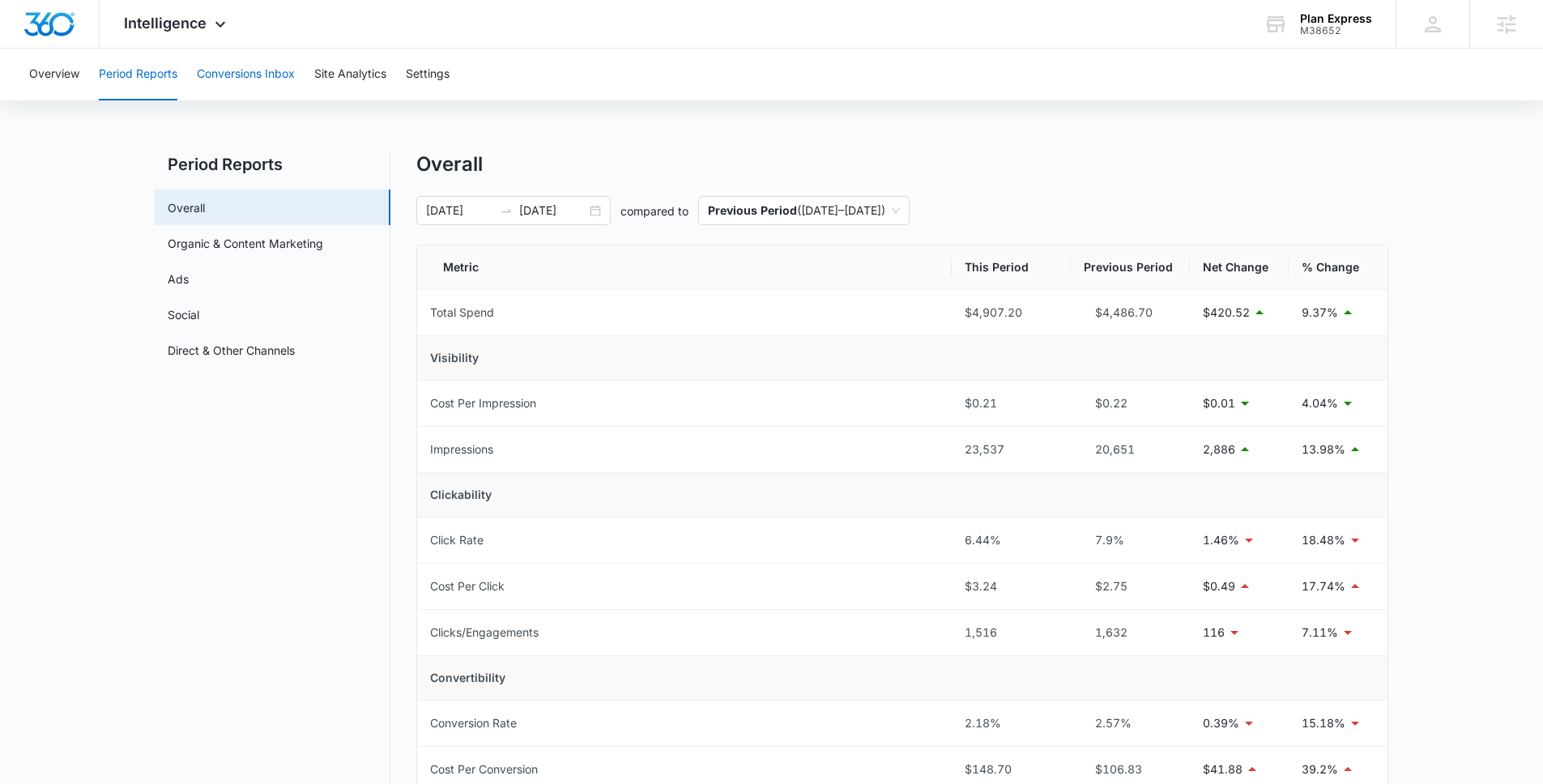
click at [282, 65] on button "Conversions Inbox" at bounding box center [246, 74] width 98 height 52
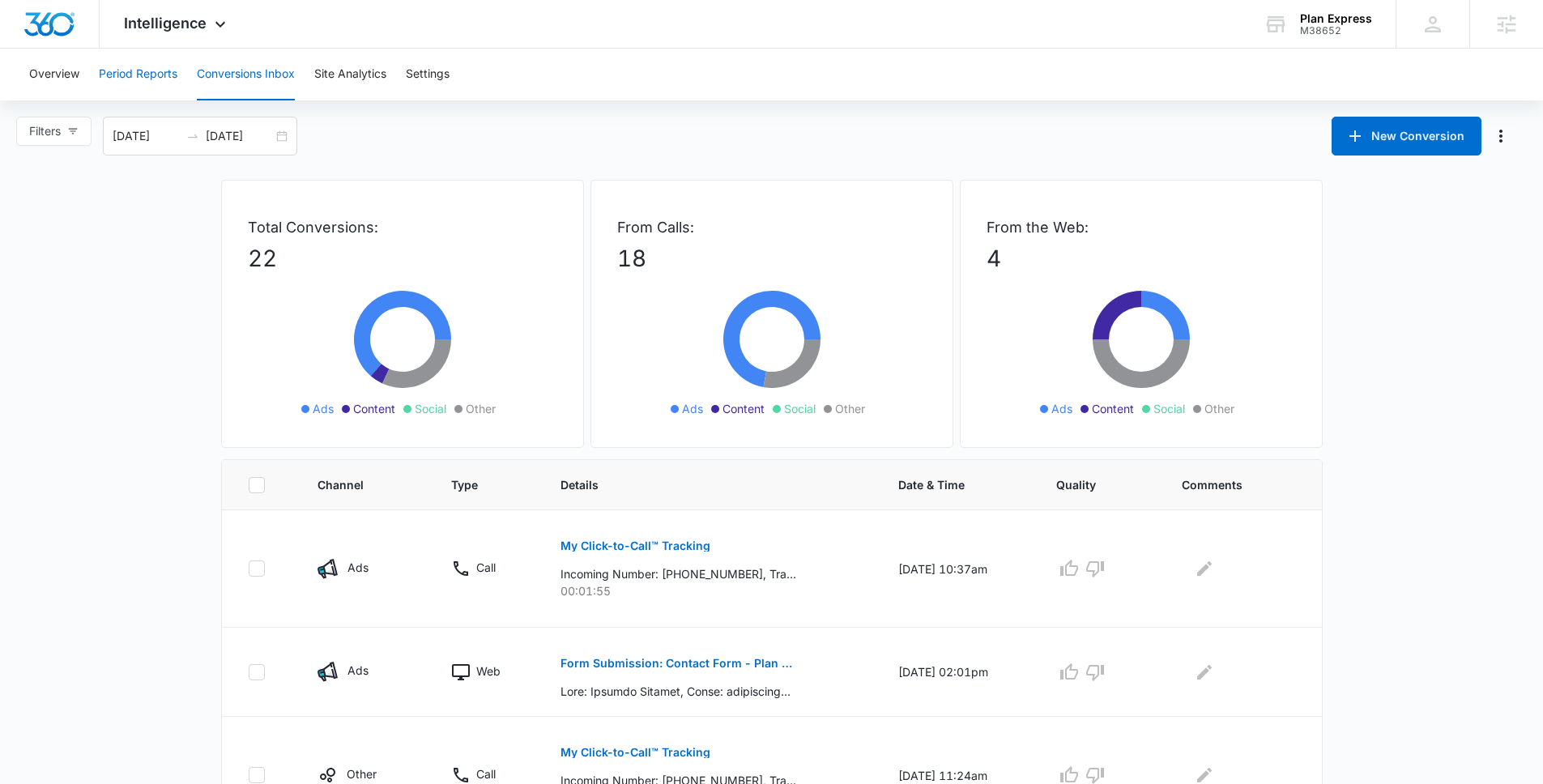
click at [165, 68] on button "Period Reports" at bounding box center [137, 74] width 79 height 52
